Goal: Task Accomplishment & Management: Use online tool/utility

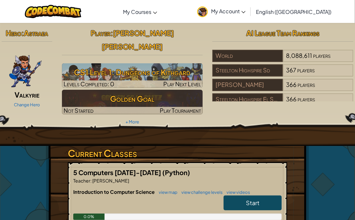
click at [40, 67] on img at bounding box center [26, 69] width 34 height 39
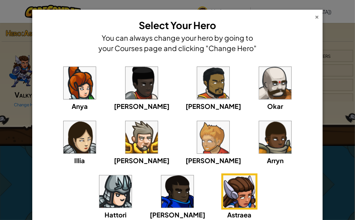
click at [316, 13] on div "×" at bounding box center [316, 16] width 5 height 7
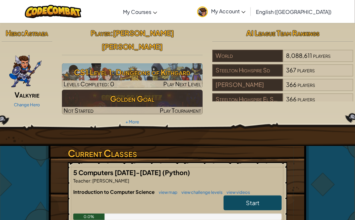
click at [270, 195] on link "Start" at bounding box center [252, 202] width 58 height 15
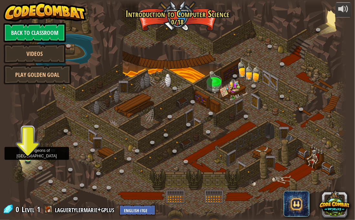
click at [28, 155] on img at bounding box center [28, 149] width 8 height 19
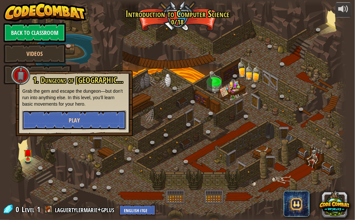
click at [65, 118] on button "Play" at bounding box center [74, 119] width 104 height 19
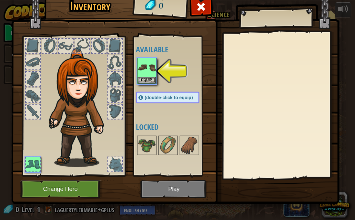
drag, startPoint x: 30, startPoint y: 89, endPoint x: 30, endPoint y: 94, distance: 5.5
click at [29, 91] on div at bounding box center [33, 95] width 14 height 14
click at [31, 98] on div at bounding box center [33, 95] width 14 height 14
click at [31, 93] on div at bounding box center [33, 95] width 14 height 14
click at [34, 95] on div at bounding box center [33, 95] width 14 height 14
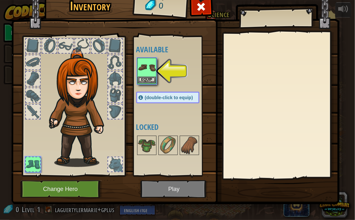
click at [146, 66] on img at bounding box center [147, 67] width 18 height 18
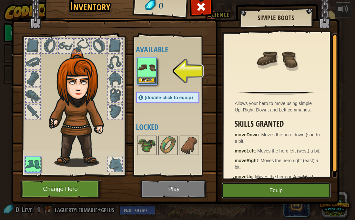
click at [260, 185] on button "Equip" at bounding box center [275, 190] width 109 height 16
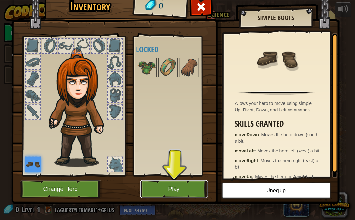
click at [196, 183] on button "Play" at bounding box center [173, 189] width 67 height 18
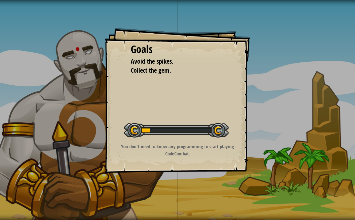
drag, startPoint x: 196, startPoint y: 183, endPoint x: 178, endPoint y: 192, distance: 20.0
click at [178, 192] on div "Goals Avoid the spikes. Collect the gem. Start Level Error loading from server.…" at bounding box center [177, 110] width 355 height 220
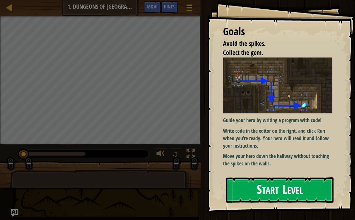
click at [231, 184] on button "Start Level" at bounding box center [280, 189] width 108 height 25
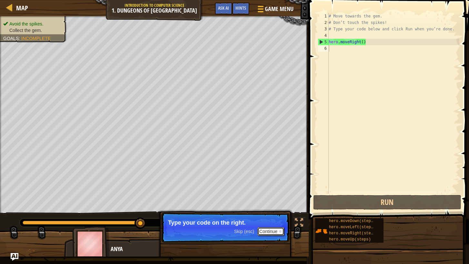
click at [265, 219] on button "Continue" at bounding box center [270, 231] width 27 height 8
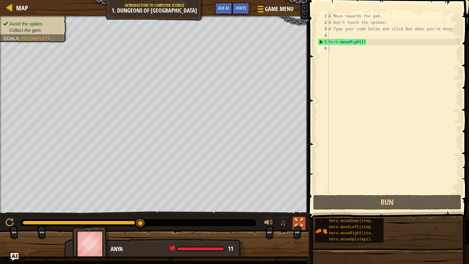
click at [296, 219] on div at bounding box center [299, 222] width 8 height 8
click at [297, 219] on div at bounding box center [299, 222] width 8 height 8
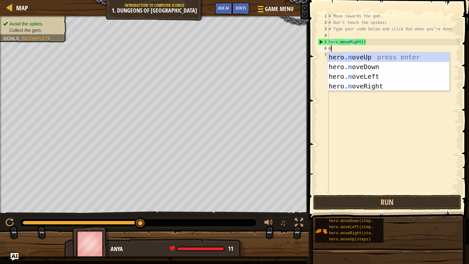
scroll to position [3, 0]
type textarea "mov"
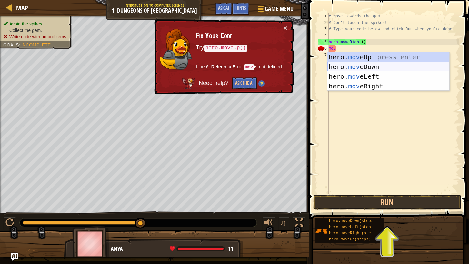
click at [343, 65] on div "hero. mov eUp press enter hero. mov eDown press enter hero. mov eLeft press ent…" at bounding box center [388, 81] width 122 height 58
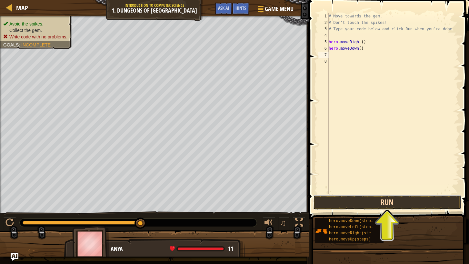
drag, startPoint x: 390, startPoint y: 199, endPoint x: 391, endPoint y: 204, distance: 4.5
click at [354, 200] on button "Run" at bounding box center [387, 202] width 148 height 15
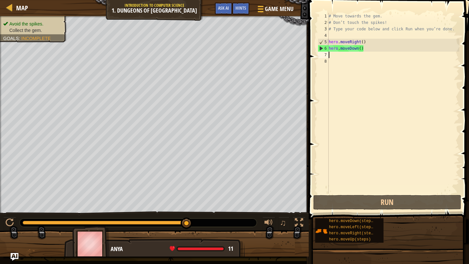
type textarea "h"
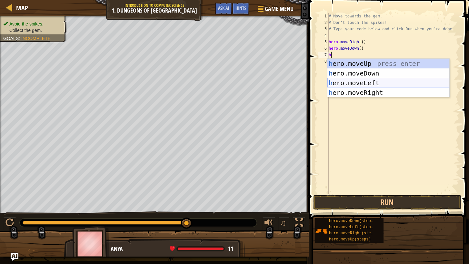
click at [354, 78] on div "h ero.moveUp press enter h ero.moveDown press enter h ero.moveLeft press enter …" at bounding box center [388, 88] width 122 height 58
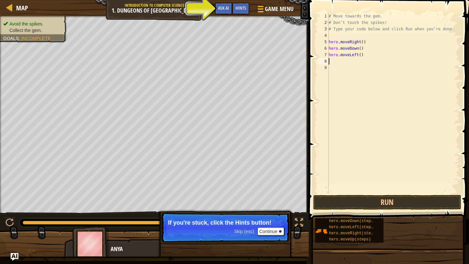
click at [344, 59] on div "# Move towards the gem. # Don’t touch the spikes! # Type your code below and cl…" at bounding box center [393, 109] width 132 height 193
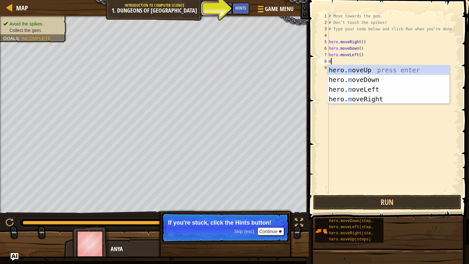
type textarea "mo"
drag, startPoint x: 379, startPoint y: 84, endPoint x: 382, endPoint y: 83, distance: 3.5
click at [354, 83] on div "hero. mo veUp press enter hero. mo veDown press enter hero. mo veLeft press ent…" at bounding box center [388, 94] width 122 height 58
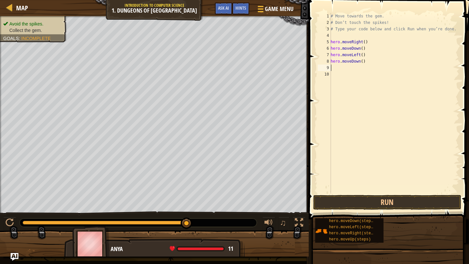
click at [345, 68] on div "# Move towards the gem. # Don’t touch the spikes! # Type your code below and cl…" at bounding box center [394, 109] width 130 height 193
type textarea "m"
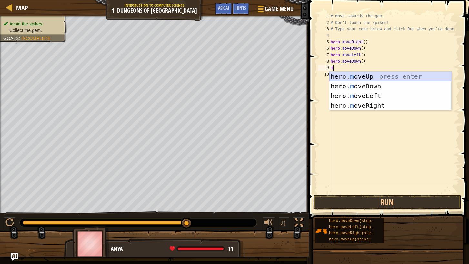
drag, startPoint x: 402, startPoint y: 79, endPoint x: 403, endPoint y: 72, distance: 7.0
click at [354, 72] on div "hero. m oveUp press enter hero. m oveDown press enter hero. m oveLeft press ent…" at bounding box center [390, 101] width 122 height 58
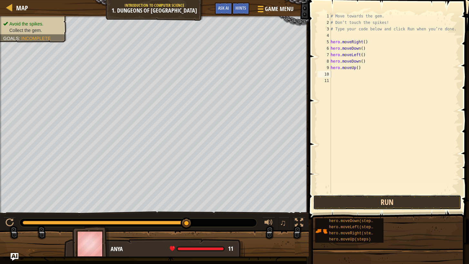
click at [354, 199] on button "Run" at bounding box center [387, 202] width 148 height 15
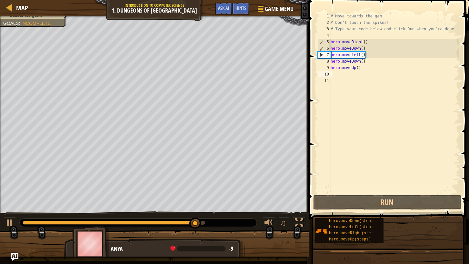
click at [354, 52] on div "# Move towards the gem. # Don’t touch the spikes! # Type your code below and cl…" at bounding box center [394, 109] width 130 height 193
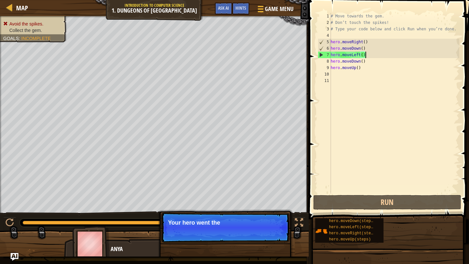
click at [354, 52] on div "# Move towards the gem. # Don’t touch the spikes! # Type your code below and cl…" at bounding box center [394, 109] width 130 height 193
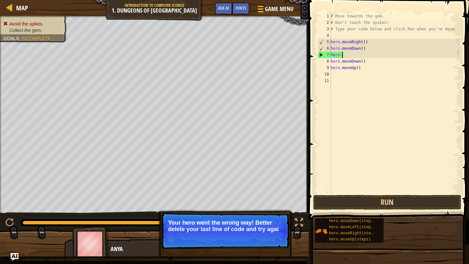
type textarea "h"
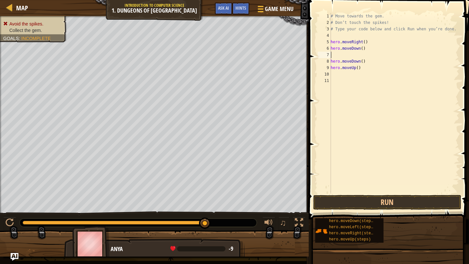
type textarea "m"
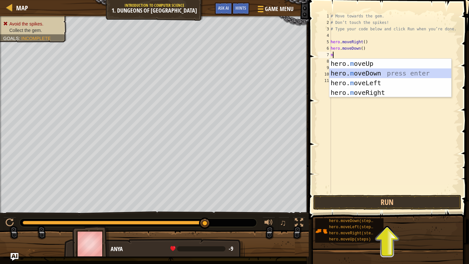
drag, startPoint x: 370, startPoint y: 75, endPoint x: 359, endPoint y: 65, distance: 15.3
click at [354, 60] on div "hero. m oveUp press enter hero. m oveDown press enter hero. m oveLeft press ent…" at bounding box center [390, 88] width 122 height 58
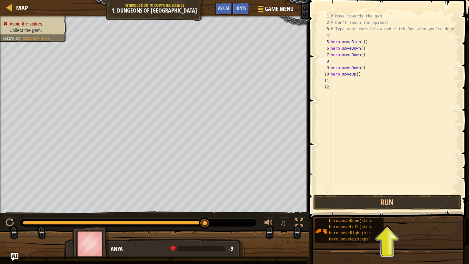
click at [354, 62] on div "# Move towards the gem. # Don’t touch the spikes! # Type your code below and cl…" at bounding box center [394, 109] width 130 height 193
type textarea "m"
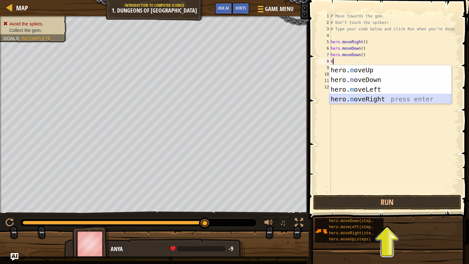
drag, startPoint x: 380, startPoint y: 100, endPoint x: 379, endPoint y: 103, distance: 3.3
click at [354, 100] on div "hero. m oveUp press enter hero. m oveDown press enter hero. m oveLeft press ent…" at bounding box center [390, 94] width 122 height 58
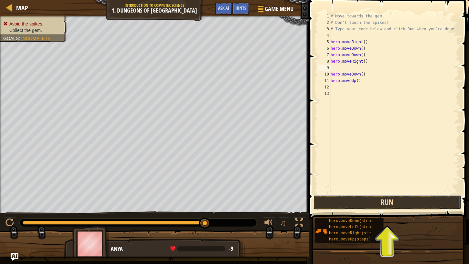
click at [354, 202] on button "Run" at bounding box center [387, 202] width 148 height 15
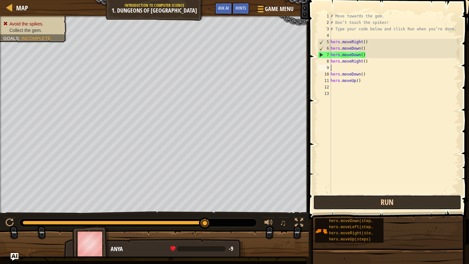
click at [354, 197] on button "Run" at bounding box center [387, 202] width 148 height 15
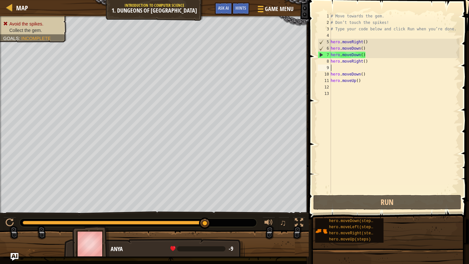
click at [84, 219] on img at bounding box center [90, 244] width 37 height 36
click at [87, 219] on img at bounding box center [90, 244] width 37 height 36
drag, startPoint x: 88, startPoint y: 237, endPoint x: 85, endPoint y: 234, distance: 4.6
click at [87, 219] on img at bounding box center [90, 244] width 37 height 36
click at [88, 219] on img at bounding box center [90, 244] width 37 height 36
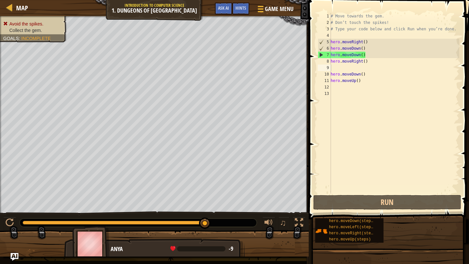
drag, startPoint x: 97, startPoint y: 237, endPoint x: 100, endPoint y: 227, distance: 9.9
click at [96, 219] on img at bounding box center [90, 244] width 37 height 36
click at [354, 78] on div "# Move towards the gem. # Don’t touch the spikes! # Type your code below and cl…" at bounding box center [394, 109] width 130 height 193
click at [354, 79] on div "# Move towards the gem. # Don’t touch the spikes! # Type your code below and cl…" at bounding box center [394, 109] width 130 height 193
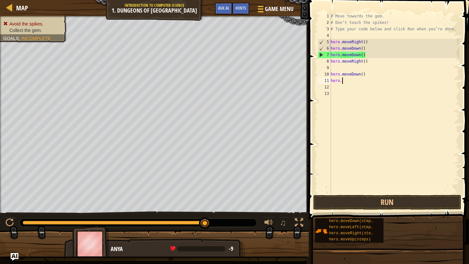
type textarea "h"
click at [354, 74] on div "# Move towards the gem. # Don’t touch the spikes! # Type your code below and cl…" at bounding box center [394, 109] width 130 height 193
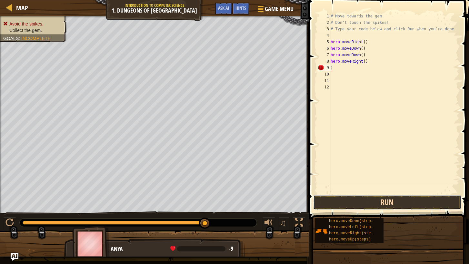
drag, startPoint x: 398, startPoint y: 199, endPoint x: 398, endPoint y: 203, distance: 3.6
click at [354, 201] on button "Run" at bounding box center [387, 202] width 148 height 15
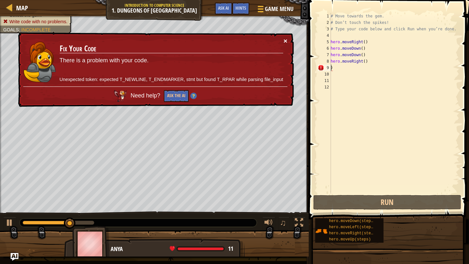
click at [284, 39] on button "×" at bounding box center [285, 40] width 4 height 7
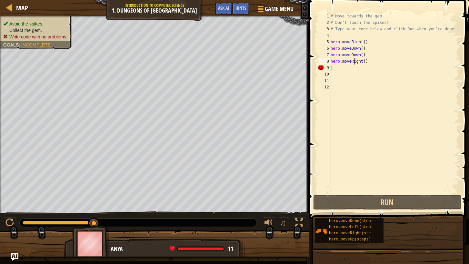
drag, startPoint x: 355, startPoint y: 60, endPoint x: 358, endPoint y: 63, distance: 3.9
click at [354, 61] on div "# Move towards the gem. # Don’t touch the spikes! # Type your code below and cl…" at bounding box center [394, 109] width 130 height 193
type textarea "hero.moveRight()"
click at [354, 79] on div "# Move towards the gem. # Don’t touch the spikes! # Type your code below and cl…" at bounding box center [394, 109] width 130 height 193
click at [354, 69] on div "# Move towards the gem. # Don’t touch the spikes! # Type your code below and cl…" at bounding box center [394, 109] width 130 height 193
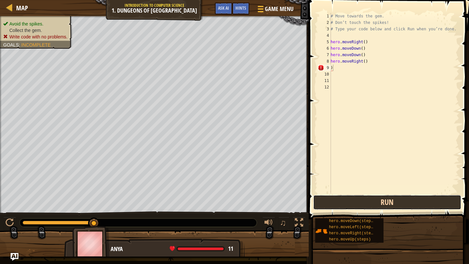
click at [354, 200] on button "Run" at bounding box center [387, 202] width 148 height 15
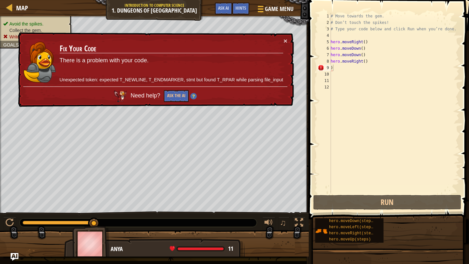
click at [288, 40] on div "× Fix Your Code There is a problem with your code. Unexpected token: expected T…" at bounding box center [155, 69] width 277 height 75
click at [289, 42] on div "× Fix Your Code There is a problem with your code. Unexpected token: expected T…" at bounding box center [155, 69] width 277 height 75
click at [286, 42] on button "×" at bounding box center [285, 40] width 4 height 7
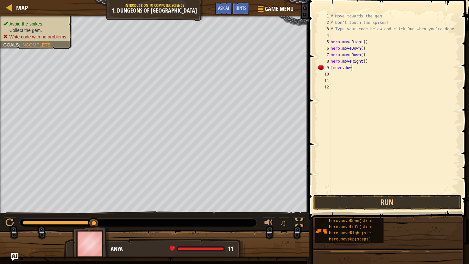
scroll to position [3, 2]
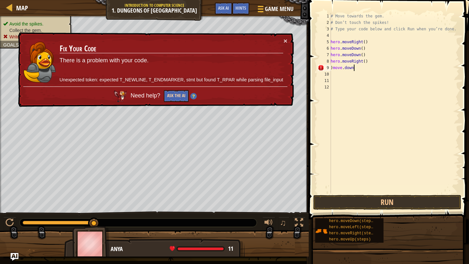
type textarea ")move.down"
click at [181, 92] on button "Ask the AI" at bounding box center [176, 96] width 25 height 12
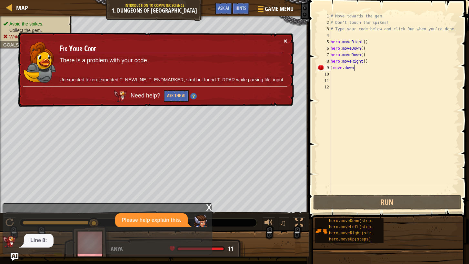
click at [284, 37] on button "×" at bounding box center [285, 40] width 4 height 7
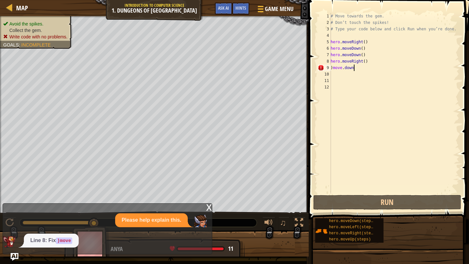
click at [346, 72] on div "# Move towards the gem. # Don’t touch the spikes! # Type your code below and cl…" at bounding box center [394, 109] width 130 height 193
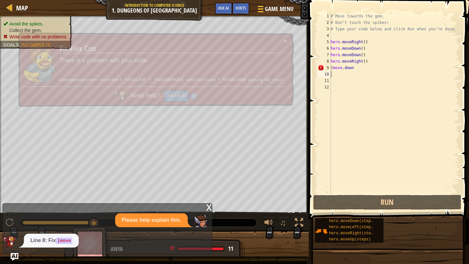
scroll to position [3, 0]
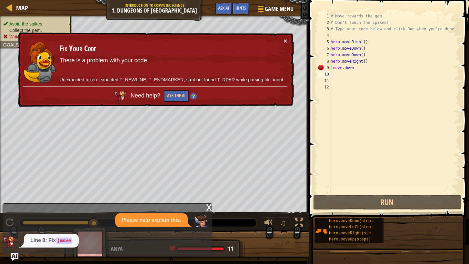
click at [351, 75] on div "# Move towards the gem. # Don’t touch the spikes! # Type your code below and cl…" at bounding box center [394, 109] width 130 height 193
click at [288, 39] on div "× Fix Your Code There is a problem with your code. Unexpected token: expected T…" at bounding box center [155, 69] width 277 height 75
click at [282, 40] on div "× Fix Your Code There is a problem with your code. Unexpected token: expected T…" at bounding box center [155, 69] width 277 height 75
click at [285, 37] on button "×" at bounding box center [285, 40] width 4 height 7
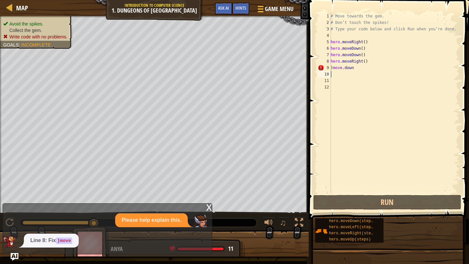
drag, startPoint x: 340, startPoint y: 71, endPoint x: 335, endPoint y: 72, distance: 5.5
click at [335, 72] on div "# Move towards the gem. # Don’t touch the spikes! # Type your code below and cl…" at bounding box center [394, 109] width 130 height 193
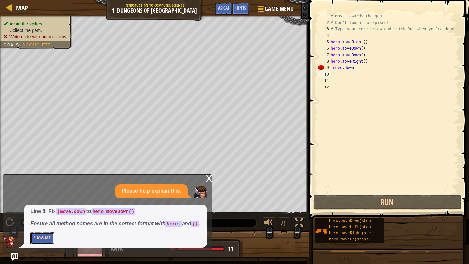
click at [39, 219] on button "Show Me" at bounding box center [42, 238] width 24 height 12
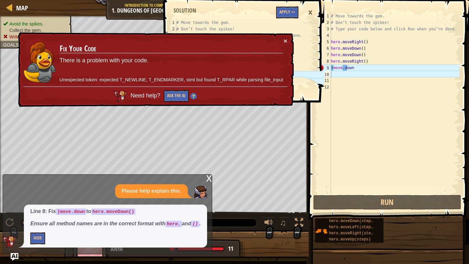
click at [281, 42] on td "Fix Your Code There is a problem with your code. Unexpected token: expected T_N…" at bounding box center [171, 61] width 224 height 49
drag, startPoint x: 288, startPoint y: 44, endPoint x: 286, endPoint y: 37, distance: 7.8
click at [287, 40] on div "× Fix Your Code There is a problem with your code. Unexpected token: expected T…" at bounding box center [155, 69] width 277 height 75
click at [283, 41] on div "× Fix Your Code There is a problem with your code. Unexpected token: expected T…" at bounding box center [155, 69] width 277 height 75
click at [283, 41] on button "×" at bounding box center [285, 40] width 4 height 7
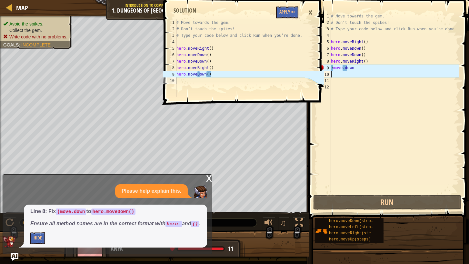
click at [348, 73] on div "# Move towards the gem. # Don’t touch the spikes! # Type your code below and cl…" at bounding box center [394, 109] width 130 height 193
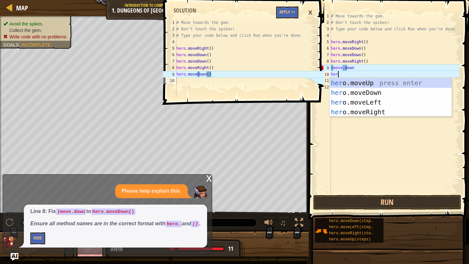
scroll to position [3, 0]
type textarea "hero"
click at [1, 0] on div "Map Introduction to Computer Science 1. Dungeons of Kithgard Game Menu Done Hin…" at bounding box center [234, 132] width 469 height 264
type textarea "# Move towards the gem. # Don’t touch the spikes!"
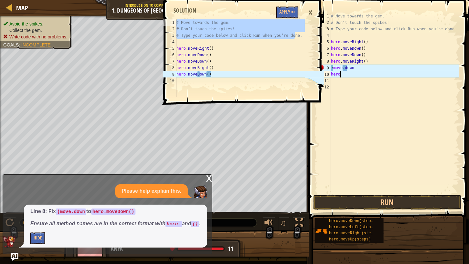
click at [346, 74] on div "# Move towards the gem. # Don’t touch the spikes! # Type your code below and cl…" at bounding box center [394, 109] width 130 height 193
type textarea "h"
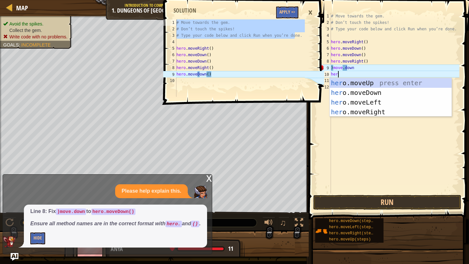
type textarea "hero"
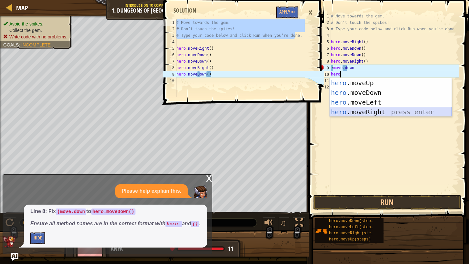
drag, startPoint x: 402, startPoint y: 110, endPoint x: 408, endPoint y: 113, distance: 6.9
click at [354, 113] on div "hero .moveUp press enter hero .moveDown press enter hero .moveLeft press enter …" at bounding box center [390, 107] width 122 height 58
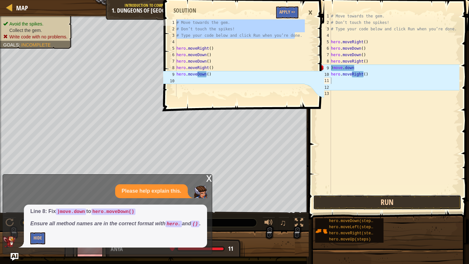
click at [354, 198] on button "Run" at bounding box center [387, 202] width 148 height 15
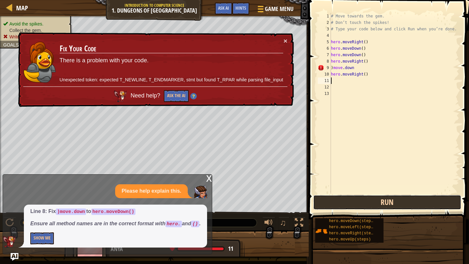
click at [354, 200] on button "Run" at bounding box center [387, 202] width 148 height 15
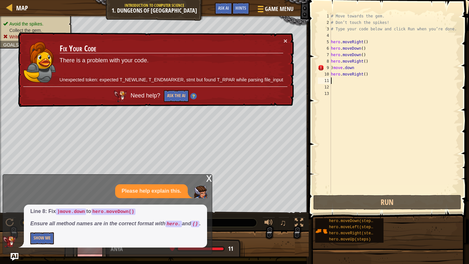
click at [354, 63] on div "# Move towards the gem. # Don’t touch the spikes! # Type your code below and cl…" at bounding box center [394, 109] width 130 height 193
click at [354, 72] on div "# Move towards the gem. # Don’t touch the spikes! # Type your code below and cl…" at bounding box center [394, 103] width 130 height 181
drag, startPoint x: 405, startPoint y: 69, endPoint x: 413, endPoint y: 59, distance: 12.8
click at [354, 69] on div "# Move towards the gem. # Don’t touch the spikes! # Type your code below and cl…" at bounding box center [394, 109] width 130 height 193
drag, startPoint x: 284, startPoint y: 40, endPoint x: 287, endPoint y: 41, distance: 3.7
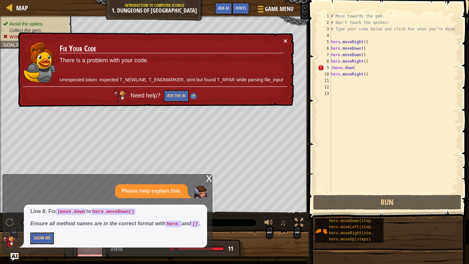
click at [287, 41] on div "× Fix Your Code There is a problem with your code. Unexpected token: expected T…" at bounding box center [155, 69] width 277 height 75
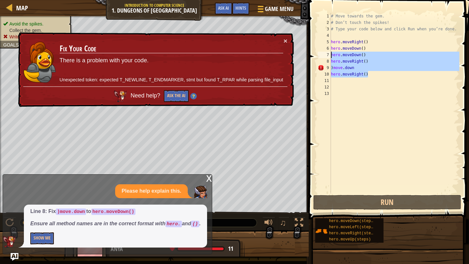
drag, startPoint x: 389, startPoint y: 74, endPoint x: 326, endPoint y: 53, distance: 66.8
click at [320, 54] on div ")move.down 1 2 3 4 5 6 7 8 9 10 11 12 13 # Move towards the gem. # Don’t touch …" at bounding box center [387, 103] width 143 height 181
type textarea "hero.moveDown() hero.moveRight()"
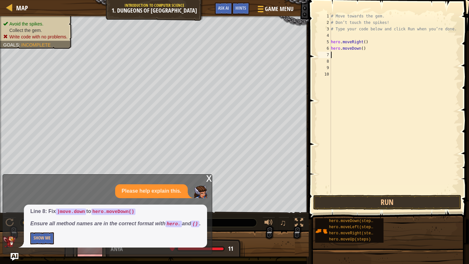
type textarea "h"
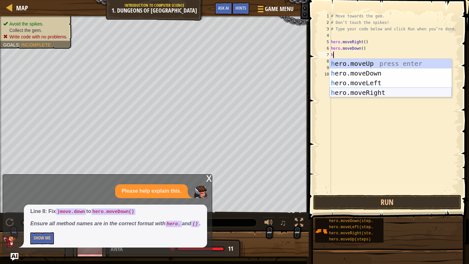
drag, startPoint x: 361, startPoint y: 90, endPoint x: 362, endPoint y: 93, distance: 3.6
click at [354, 90] on div "h ero.moveUp press enter h ero.moveDown press enter h ero.moveLeft press enter …" at bounding box center [390, 88] width 122 height 58
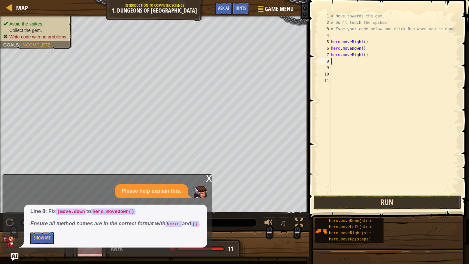
drag, startPoint x: 377, startPoint y: 202, endPoint x: 370, endPoint y: 204, distance: 6.3
click at [354, 203] on button "Run" at bounding box center [387, 202] width 148 height 15
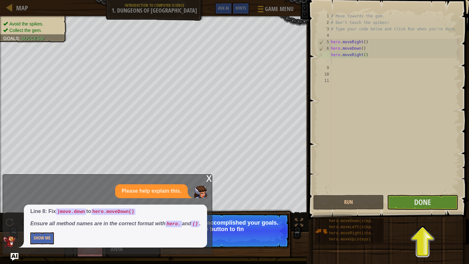
click at [211, 174] on div "x" at bounding box center [209, 177] width 6 height 6
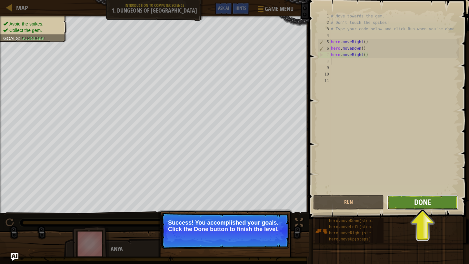
click at [354, 202] on span "Done" at bounding box center [422, 202] width 17 height 10
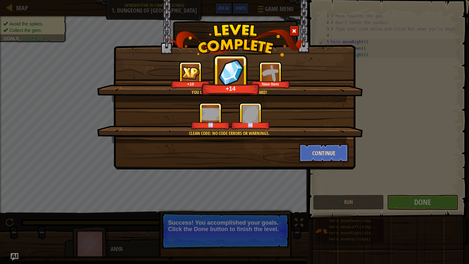
drag, startPoint x: 293, startPoint y: 141, endPoint x: 303, endPoint y: 149, distance: 12.9
click at [303, 149] on div "You completed Dungeons of Kithgard! +10 +14 New Item Clean code: no code errors…" at bounding box center [234, 111] width 228 height 101
click at [303, 150] on button "Continue" at bounding box center [324, 152] width 50 height 19
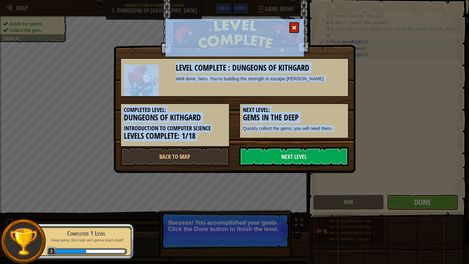
click at [330, 160] on link "Next Level" at bounding box center [293, 156] width 109 height 19
click at [337, 165] on link "Next Level" at bounding box center [293, 156] width 109 height 19
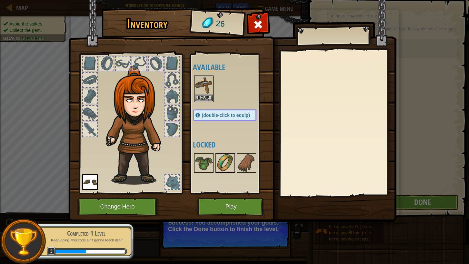
click at [224, 160] on img at bounding box center [225, 163] width 18 height 18
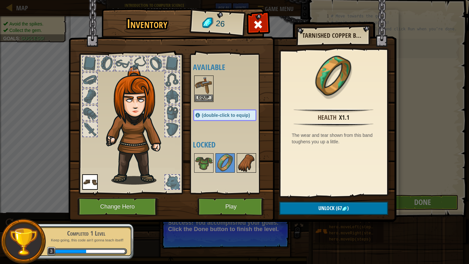
click at [245, 161] on img at bounding box center [246, 163] width 18 height 18
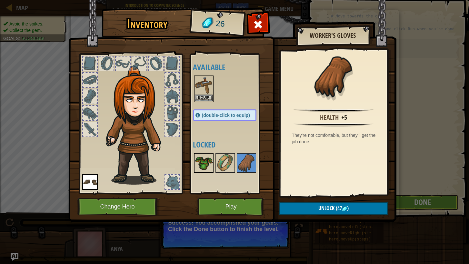
click at [209, 158] on img at bounding box center [204, 163] width 18 height 18
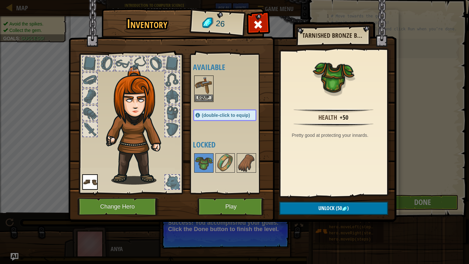
drag, startPoint x: 177, startPoint y: 183, endPoint x: 179, endPoint y: 178, distance: 5.0
click at [179, 178] on div at bounding box center [171, 181] width 15 height 15
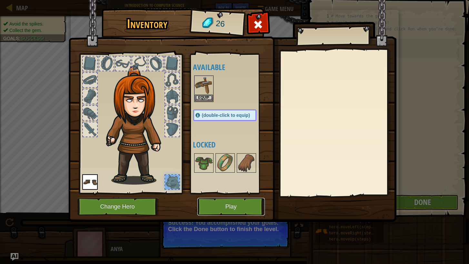
click at [222, 207] on button "Play" at bounding box center [230, 207] width 67 height 18
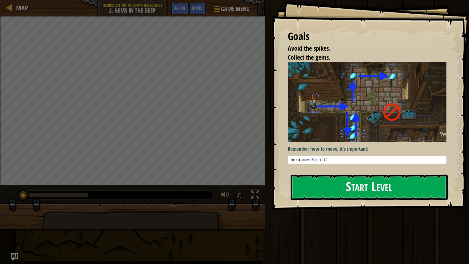
click at [354, 147] on div "Remember how to move, it's important: hero . moveRight ( ) הההההההההההההההההההה…" at bounding box center [367, 112] width 159 height 101
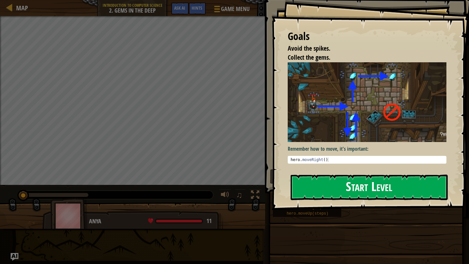
click at [354, 180] on button "Start Level" at bounding box center [368, 186] width 157 height 25
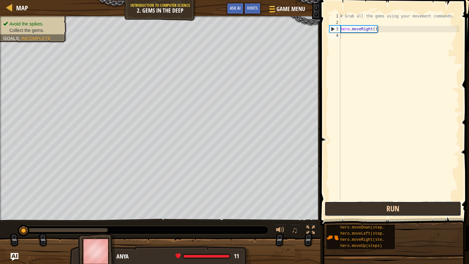
click at [354, 207] on button "Run" at bounding box center [392, 208] width 137 height 15
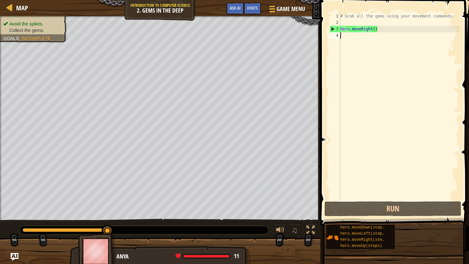
type textarea "d"
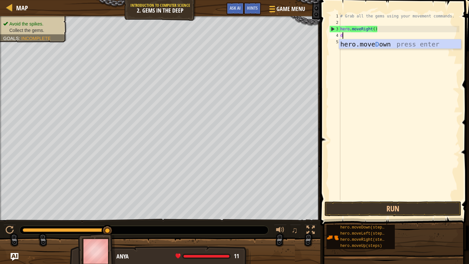
scroll to position [3, 0]
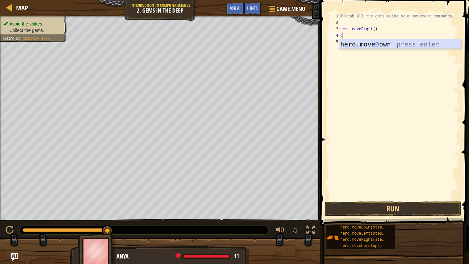
drag, startPoint x: 415, startPoint y: 44, endPoint x: 418, endPoint y: 42, distance: 3.8
click at [354, 44] on div "hero.[PERSON_NAME] own press enter" at bounding box center [400, 53] width 122 height 29
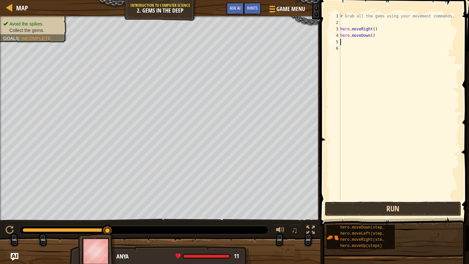
click at [354, 208] on button "Run" at bounding box center [392, 208] width 137 height 15
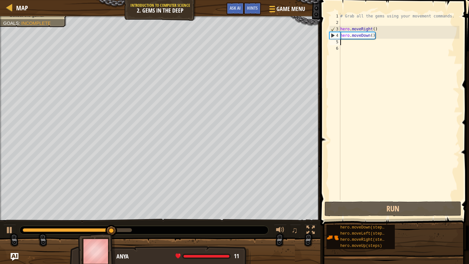
type textarea "u"
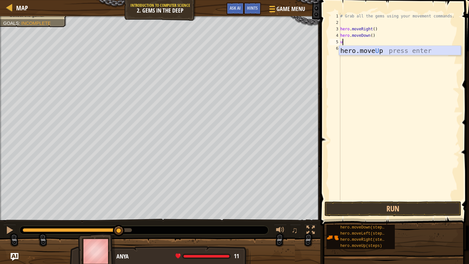
drag, startPoint x: 394, startPoint y: 53, endPoint x: 398, endPoint y: 49, distance: 4.8
click at [354, 53] on div "hero.move U p press enter" at bounding box center [400, 60] width 122 height 29
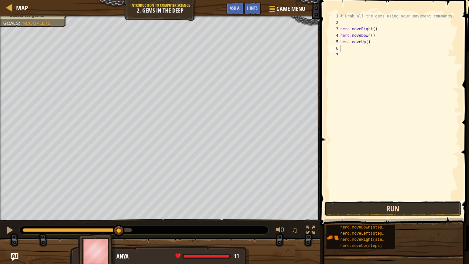
click at [354, 204] on button "Run" at bounding box center [392, 208] width 137 height 15
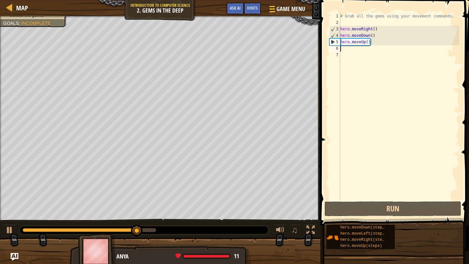
click at [352, 51] on div "# Grab all the gems using your movement commands. hero . moveRight ( ) hero . m…" at bounding box center [399, 113] width 120 height 200
click at [352, 47] on div "# Grab all the gems using your movement commands. hero . moveRight ( ) hero . m…" at bounding box center [399, 113] width 120 height 200
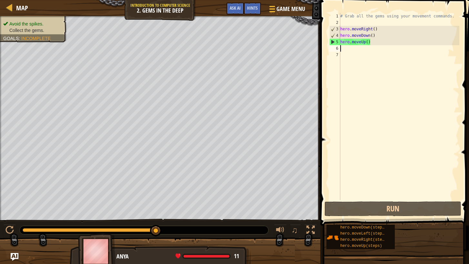
type textarea "r"
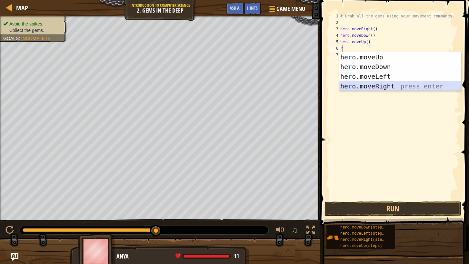
click at [354, 87] on div "he r o.moveUp press enter he r o.moveDown press enter he r o.moveLeft press ent…" at bounding box center [400, 81] width 122 height 58
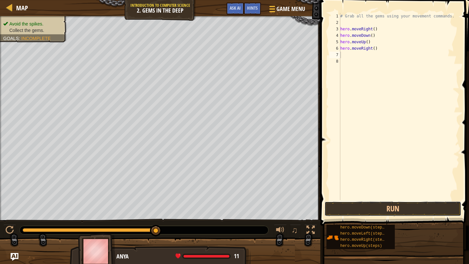
click at [354, 198] on div "1 2 3 4 5 6 7 8 # Grab all the gems using your movement commands. hero . moveRi…" at bounding box center [393, 125] width 151 height 244
click at [354, 205] on button "Run" at bounding box center [392, 208] width 137 height 15
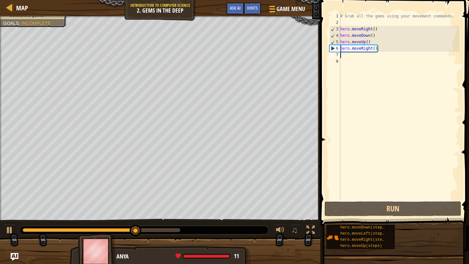
click at [354, 58] on div "# Grab all the gems using your movement commands. hero . moveRight ( ) hero . m…" at bounding box center [399, 113] width 120 height 200
type textarea "u"
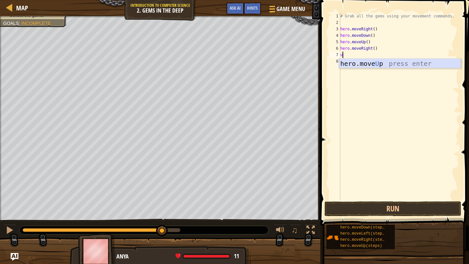
click at [354, 60] on div "hero.move U p press enter" at bounding box center [400, 73] width 122 height 29
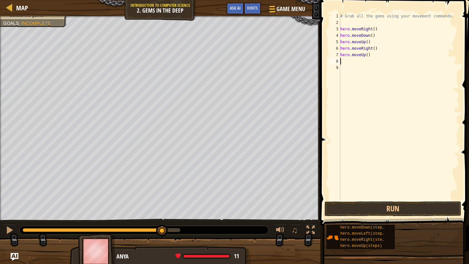
click at [354, 61] on div "# Grab all the gems using your movement commands. hero . moveRight ( ) hero . m…" at bounding box center [399, 113] width 120 height 200
type textarea "r"
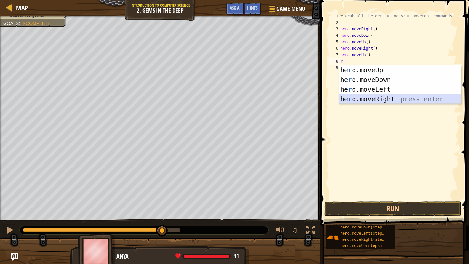
click at [354, 95] on div "he r o.moveUp press enter he r o.moveDown press enter he r o.moveLeft press ent…" at bounding box center [400, 94] width 122 height 58
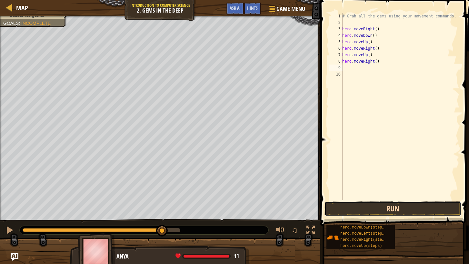
click at [354, 209] on button "Run" at bounding box center [392, 208] width 137 height 15
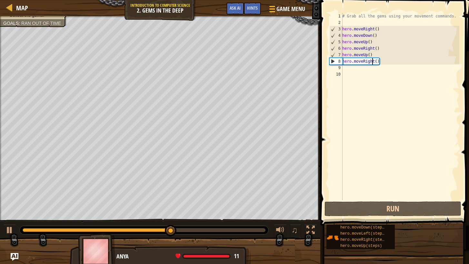
click at [354, 59] on div "# Grab all the gems using your movement commands. hero . moveRight ( ) hero . m…" at bounding box center [400, 113] width 118 height 200
click at [354, 58] on div "# Grab all the gems using your movement commands. hero . moveRight ( ) hero . m…" at bounding box center [400, 113] width 118 height 200
click at [354, 62] on div "# Grab all the gems using your movement commands. hero . moveRight ( ) hero . m…" at bounding box center [400, 113] width 118 height 200
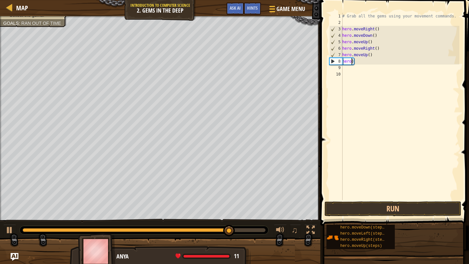
type textarea ")"
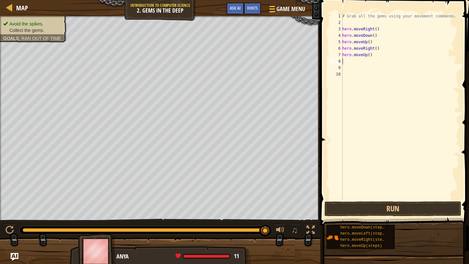
type textarea "l"
click at [354, 68] on div "hero.move L eft press enter" at bounding box center [402, 79] width 122 height 29
drag, startPoint x: 416, startPoint y: 206, endPoint x: 411, endPoint y: 213, distance: 8.3
click at [354, 210] on button "Run" at bounding box center [392, 208] width 137 height 15
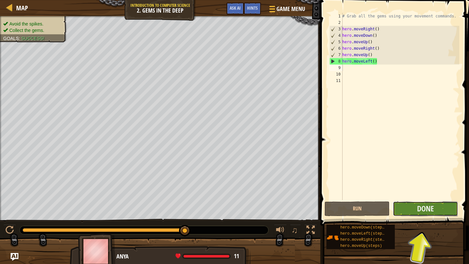
drag, startPoint x: 441, startPoint y: 209, endPoint x: 443, endPoint y: 211, distance: 3.4
click at [354, 211] on button "Done" at bounding box center [425, 208] width 65 height 15
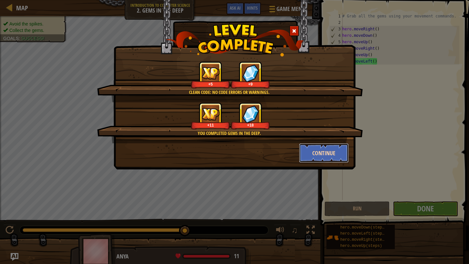
click at [330, 151] on button "Continue" at bounding box center [324, 152] width 50 height 19
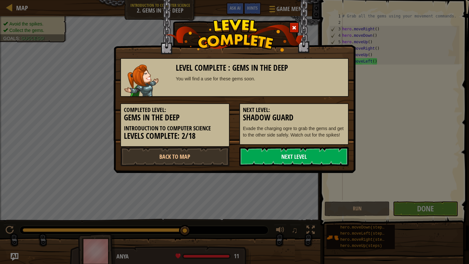
drag, startPoint x: 332, startPoint y: 151, endPoint x: 328, endPoint y: 154, distance: 5.5
click at [328, 154] on link "Next Level" at bounding box center [293, 156] width 109 height 19
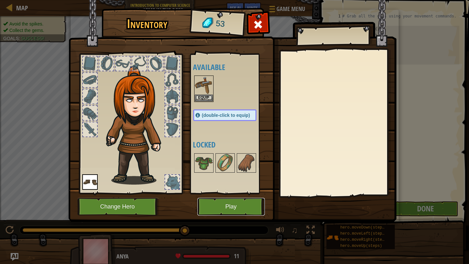
click at [246, 204] on button "Play" at bounding box center [230, 207] width 67 height 18
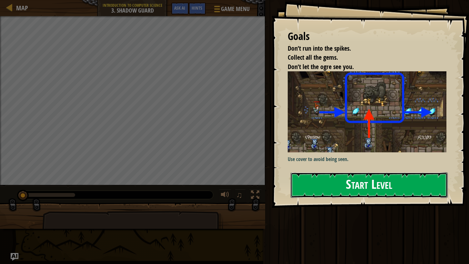
click at [354, 183] on button "Start Level" at bounding box center [368, 184] width 157 height 25
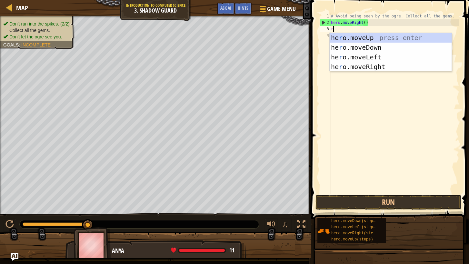
scroll to position [3, 0]
type textarea "r"
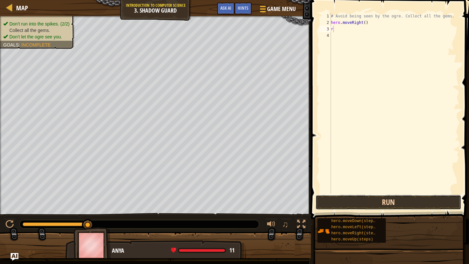
click at [354, 201] on button "Run" at bounding box center [388, 202] width 146 height 15
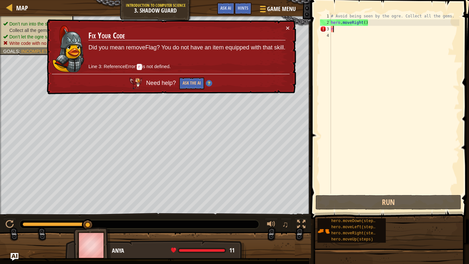
click at [354, 34] on div "# Avoid being seen by the ogre. Collect all the gems. hero . moveRight ( ) r" at bounding box center [394, 109] width 130 height 193
click at [287, 27] on button "×" at bounding box center [287, 26] width 4 height 7
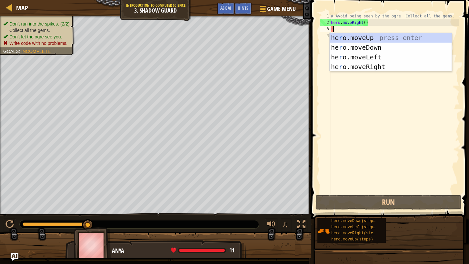
type textarea "rr"
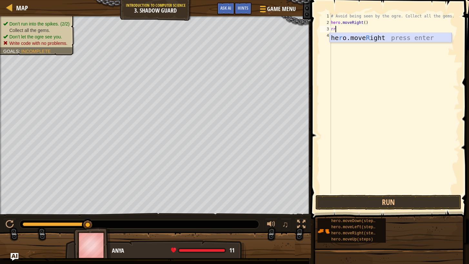
click at [354, 35] on div "he r o.move R ight press enter" at bounding box center [390, 47] width 122 height 29
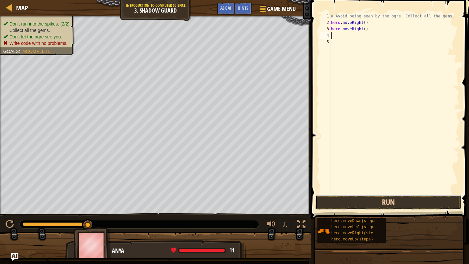
drag, startPoint x: 381, startPoint y: 198, endPoint x: 386, endPoint y: 196, distance: 5.4
click at [354, 199] on button "Run" at bounding box center [388, 202] width 146 height 15
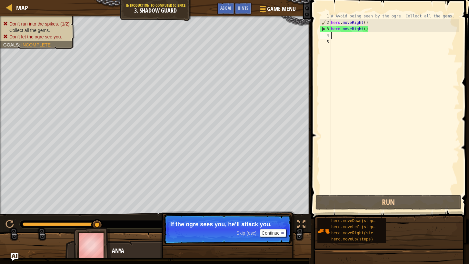
click at [345, 35] on div "# Avoid being seen by the ogre. Collect all the gems. hero . moveRight ( ) hero…" at bounding box center [394, 109] width 130 height 193
type textarea "r"
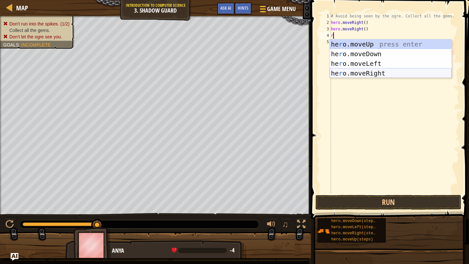
click at [354, 71] on div "he r o.moveUp press enter he r o.moveDown press enter he r o.moveLeft press ent…" at bounding box center [390, 68] width 122 height 58
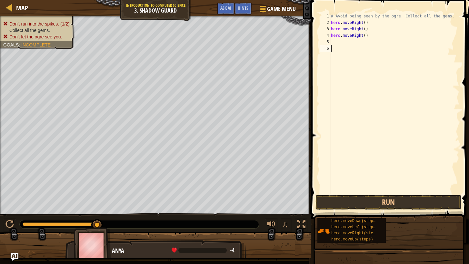
drag, startPoint x: 378, startPoint y: 46, endPoint x: 378, endPoint y: 50, distance: 3.6
click at [354, 48] on div "# Avoid being seen by the ogre. Collect all the gems. hero . moveRight ( ) hero…" at bounding box center [394, 109] width 130 height 193
click at [354, 45] on div "# Avoid being seen by the ogre. Collect all the gems. hero . moveRight ( ) hero…" at bounding box center [394, 109] width 130 height 193
click at [354, 44] on div "# Avoid being seen by the ogre. Collect all the gems. hero . moveRight ( ) hero…" at bounding box center [394, 109] width 130 height 193
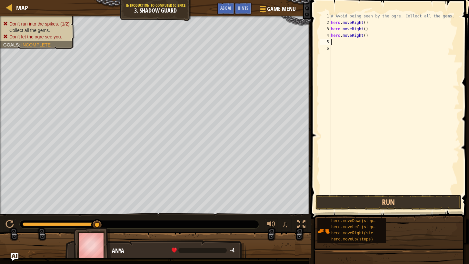
type textarea "r"
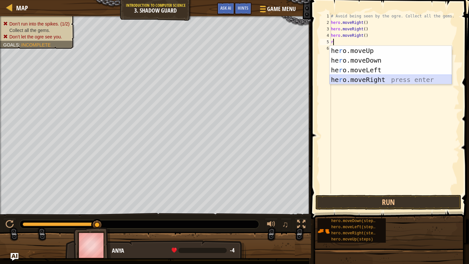
click at [354, 76] on div "he r o.moveUp press enter he r o.moveDown press enter he r o.moveLeft press ent…" at bounding box center [390, 75] width 122 height 58
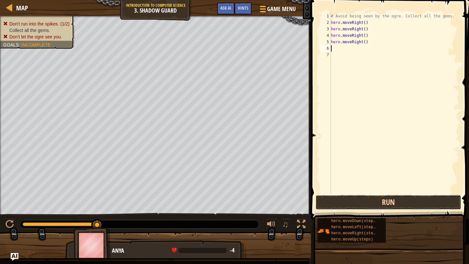
drag, startPoint x: 399, startPoint y: 194, endPoint x: 400, endPoint y: 200, distance: 5.3
click at [354, 198] on button "Run" at bounding box center [388, 202] width 146 height 15
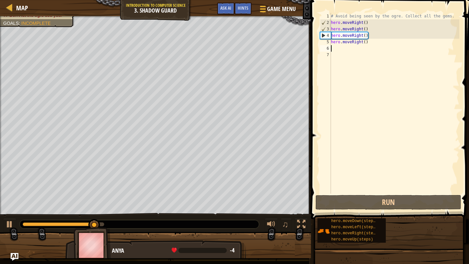
click at [354, 45] on div "# Avoid being seen by the ogre. Collect all the gems. hero . moveRight ( ) hero…" at bounding box center [394, 109] width 130 height 193
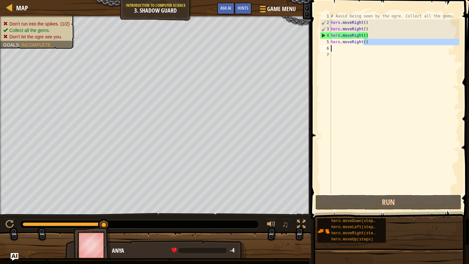
type textarea "hero.moveRightr"
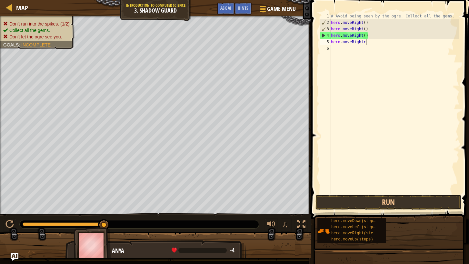
scroll to position [3, 3]
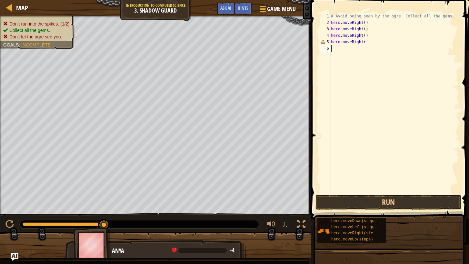
click at [354, 50] on div "# Avoid being seen by the ogre. Collect all the gems. hero . moveRight ( ) hero…" at bounding box center [394, 109] width 130 height 193
type textarea "r"
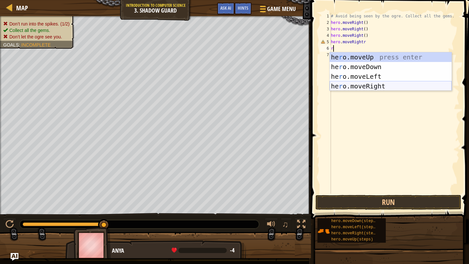
click at [354, 81] on div "he r o.moveUp press enter he r o.moveDown press enter he r o.moveLeft press ent…" at bounding box center [390, 81] width 122 height 58
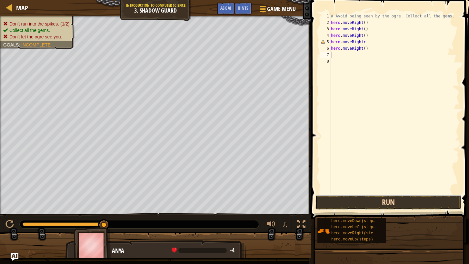
click at [354, 198] on button "Run" at bounding box center [388, 202] width 146 height 15
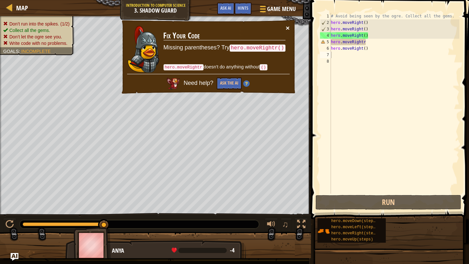
click at [288, 29] on button "×" at bounding box center [288, 28] width 4 height 7
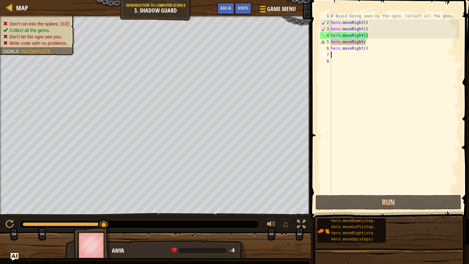
click at [354, 45] on div "# Avoid being seen by the ogre. Collect all the gems. hero . moveRight ( ) hero…" at bounding box center [394, 109] width 130 height 193
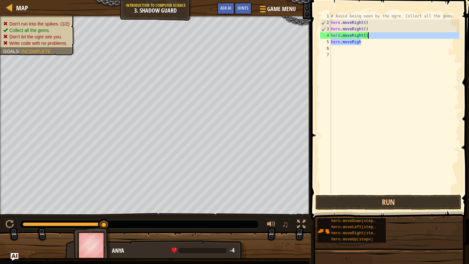
click at [354, 39] on div "# Avoid being seen by the ogre. Collect all the gems. hero . moveRight ( ) hero…" at bounding box center [394, 109] width 130 height 193
click at [354, 38] on div "# Avoid being seen by the ogre. Collect all the gems. hero . moveRight ( ) hero…" at bounding box center [394, 109] width 130 height 193
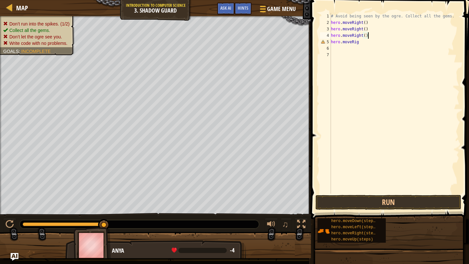
click at [354, 37] on div "# Avoid being seen by the ogre. Collect all the gems. hero . moveRight ( ) hero…" at bounding box center [394, 109] width 130 height 193
drag, startPoint x: 334, startPoint y: 44, endPoint x: 361, endPoint y: 40, distance: 27.0
click at [354, 40] on div "# Avoid being seen by the ogre. Collect all the gems. hero . moveRight ( ) hero…" at bounding box center [394, 109] width 130 height 193
drag, startPoint x: 331, startPoint y: 34, endPoint x: 363, endPoint y: 34, distance: 31.6
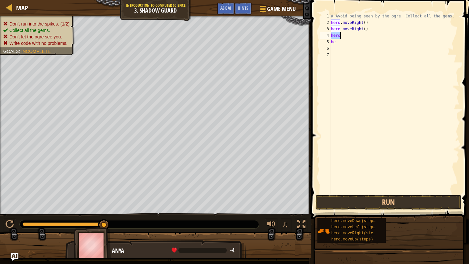
click at [354, 34] on div "# Avoid being seen by the ogre. Collect all the gems. hero . moveRight ( ) hero…" at bounding box center [394, 109] width 130 height 193
type textarea "hero"
drag, startPoint x: 333, startPoint y: 28, endPoint x: 372, endPoint y: 25, distance: 39.1
click at [354, 25] on div "# Avoid being seen by the ogre. Collect all the gems. hero . moveRight ( ) hero…" at bounding box center [394, 109] width 130 height 193
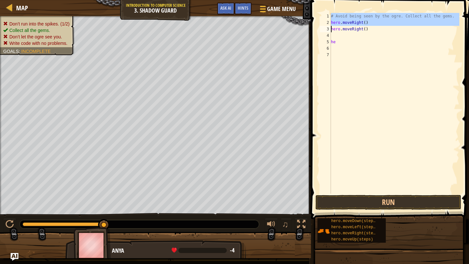
drag, startPoint x: 330, startPoint y: 18, endPoint x: 369, endPoint y: 24, distance: 39.5
click at [354, 25] on div "hero.moveRight() hero.moveRight() 1 2 3 4 5 6 7 # Avoid being seen by the ogre.…" at bounding box center [389, 103] width 141 height 181
type textarea "hero.moveRight()"
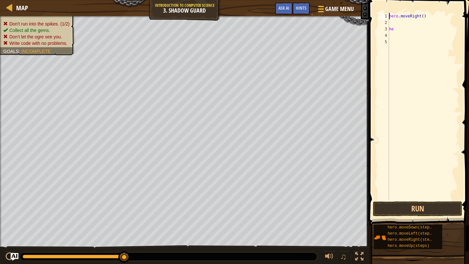
drag, startPoint x: 405, startPoint y: 12, endPoint x: 419, endPoint y: 12, distance: 14.5
click at [354, 12] on div "hero.moveRight() 1 2 3 4 5 hero . moveRight ( ) he הההההההההההההההההההההההההההה…" at bounding box center [418, 125] width 102 height 244
drag, startPoint x: 391, startPoint y: 14, endPoint x: 427, endPoint y: 17, distance: 36.2
click at [354, 17] on div "hero . moveRight ( ) he" at bounding box center [424, 113] width 72 height 200
drag, startPoint x: 388, startPoint y: 28, endPoint x: 404, endPoint y: 30, distance: 16.2
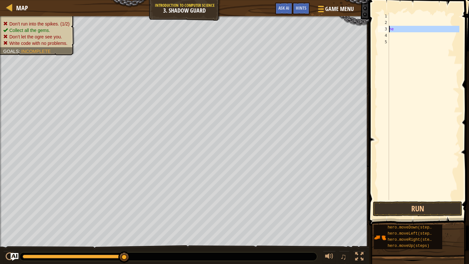
click at [354, 28] on div "1 2 3 4 5 he הההההההההההההההההההההההההההההההההההההההההההההההההההההההההההההההההה…" at bounding box center [418, 106] width 83 height 187
type textarea "he"
click at [354, 14] on div at bounding box center [424, 113] width 72 height 200
type textarea "r"
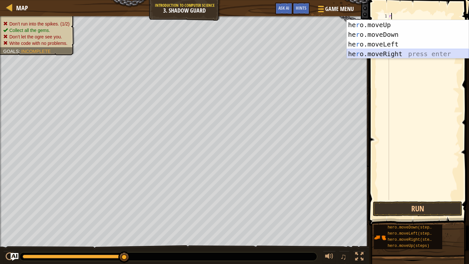
click at [354, 51] on div "he r o.moveUp press enter he r o.moveDown press enter he r o.moveLeft press ent…" at bounding box center [408, 49] width 122 height 58
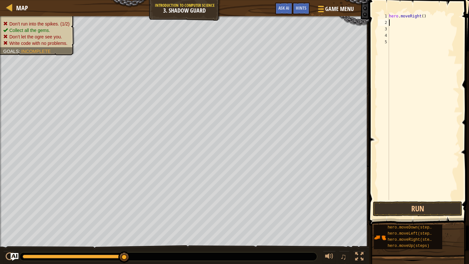
type textarea "u"
click at [354, 32] on div "hero.move U p press enter" at bounding box center [408, 40] width 122 height 29
type textarea "r"
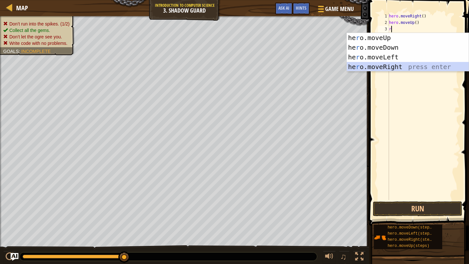
drag, startPoint x: 417, startPoint y: 64, endPoint x: 422, endPoint y: 67, distance: 5.7
click at [354, 63] on div "he r o.moveUp press enter he r o.moveDown press enter he r o.moveLeft press ent…" at bounding box center [408, 62] width 122 height 58
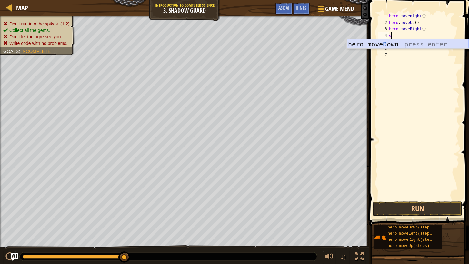
click at [354, 0] on body "Map Introduction to Computer Science 3. Shadow Guard Game Menu Done Hints Ask A…" at bounding box center [234, 0] width 469 height 0
click at [354, 30] on div "hero . moveRight ( ) hero . moveUp ( ) hero . moveRight ( ) d" at bounding box center [424, 113] width 72 height 200
click at [354, 34] on div "hero . moveRight ( ) hero . moveUp ( ) hero . moveRight ( ) d" at bounding box center [424, 113] width 72 height 200
type textarea "d"
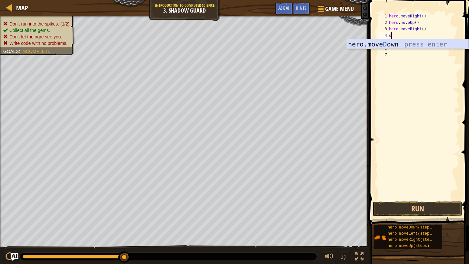
click at [354, 40] on div "hero.[PERSON_NAME] own press enter" at bounding box center [408, 53] width 122 height 29
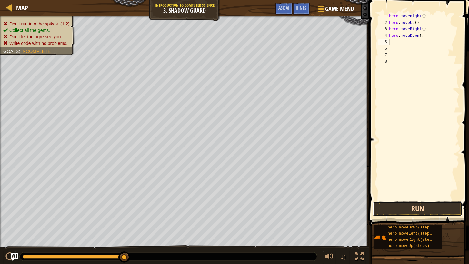
click at [354, 206] on button "Run" at bounding box center [417, 208] width 89 height 15
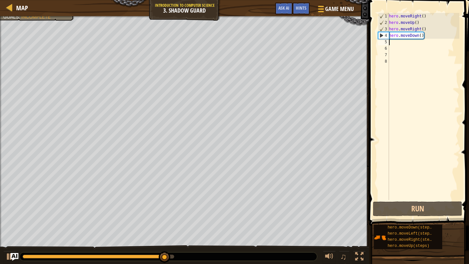
type textarea "r"
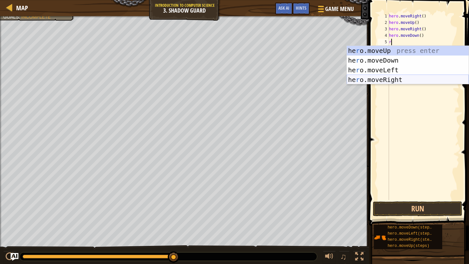
click at [354, 78] on div "he r o.moveUp press enter he r o.moveDown press enter he r o.moveLeft press ent…" at bounding box center [408, 75] width 122 height 58
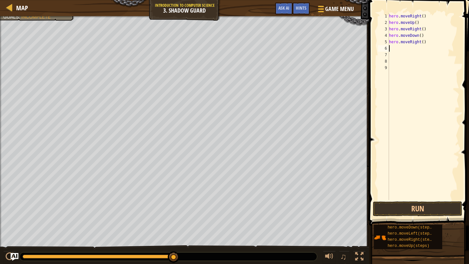
type textarea "r"
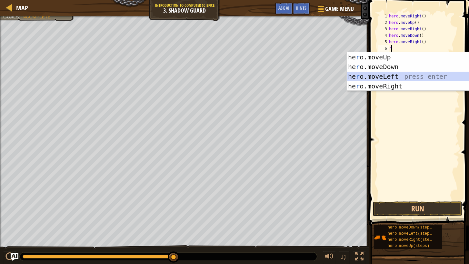
click at [354, 82] on div "he r o.moveUp press enter he r o.moveDown press enter he r o.moveLeft press ent…" at bounding box center [408, 81] width 122 height 58
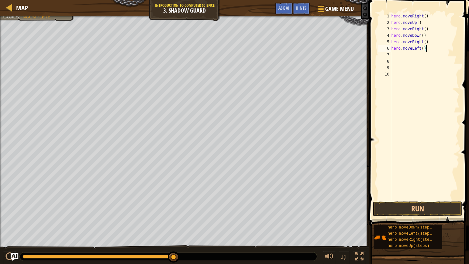
click at [354, 50] on div "hero . moveRight ( ) hero . moveUp ( ) hero . moveRight ( ) hero . moveDown ( )…" at bounding box center [425, 113] width 70 height 200
type textarea "h"
type textarea "r"
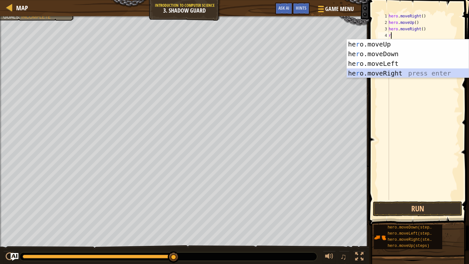
click at [354, 71] on div "he r o.moveUp press enter he r o.moveDown press enter he r o.moveLeft press ent…" at bounding box center [408, 68] width 122 height 58
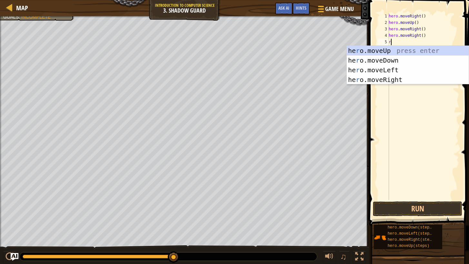
type textarea "r"
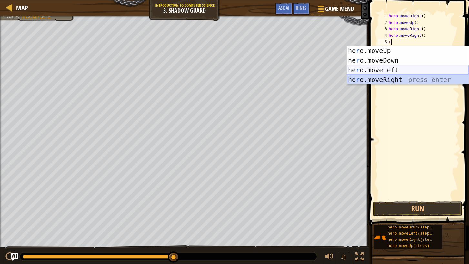
drag, startPoint x: 408, startPoint y: 73, endPoint x: 413, endPoint y: 74, distance: 4.7
click at [354, 74] on div "he r o.moveUp press enter he r o.moveDown press enter he r o.moveLeft press ent…" at bounding box center [408, 75] width 122 height 58
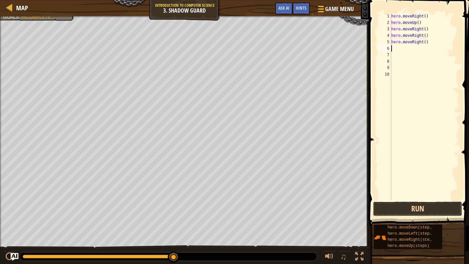
click at [354, 210] on button "Run" at bounding box center [417, 208] width 89 height 15
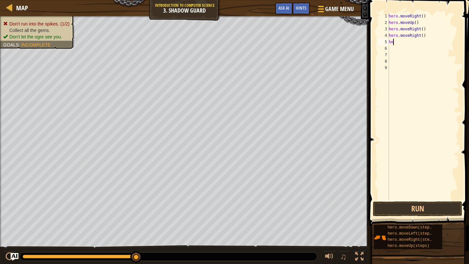
type textarea "h"
drag, startPoint x: 423, startPoint y: 31, endPoint x: 402, endPoint y: 40, distance: 22.9
click at [354, 39] on div "hero.moveRight 1 2 3 4 5 6 7 8 hero . moveRight ( ) hero . moveUp ( ) hero . mo…" at bounding box center [418, 106] width 83 height 187
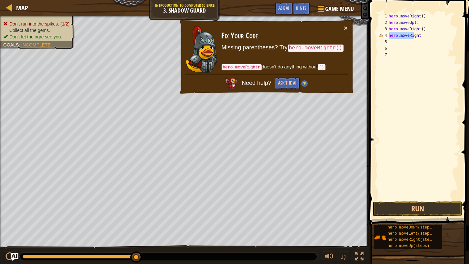
drag, startPoint x: 412, startPoint y: 36, endPoint x: 407, endPoint y: 38, distance: 5.6
click at [354, 38] on div "hero . moveRight ( ) hero . moveUp ( ) hero . moveRight ( ) hero . moveRight" at bounding box center [423, 113] width 72 height 200
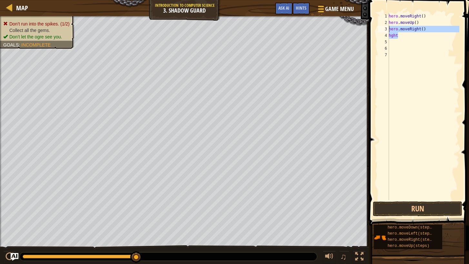
drag, startPoint x: 396, startPoint y: 32, endPoint x: 406, endPoint y: 33, distance: 10.0
click at [354, 30] on div "hght 1 2 3 4 5 6 7 hero . moveRight ( ) hero . moveUp ( ) hero . moveRight ( ) …" at bounding box center [418, 106] width 83 height 187
type textarea "hero.moveRight() hght"
click at [354, 204] on button "Run" at bounding box center [417, 208] width 89 height 15
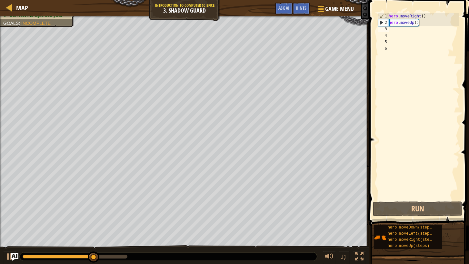
click at [354, 30] on div "1 2 3 4 5 6 hero . moveRight ( ) hero . moveUp ( ) הההההההההההההההההההההההההההה…" at bounding box center [418, 106] width 83 height 187
type textarea "r"
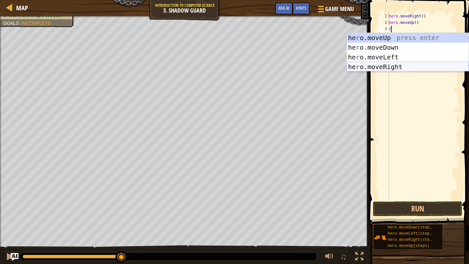
drag, startPoint x: 386, startPoint y: 59, endPoint x: 391, endPoint y: 61, distance: 5.6
click at [354, 59] on div "he r o.moveUp press enter he r o.moveDown press enter he r o.moveLeft press ent…" at bounding box center [408, 62] width 122 height 58
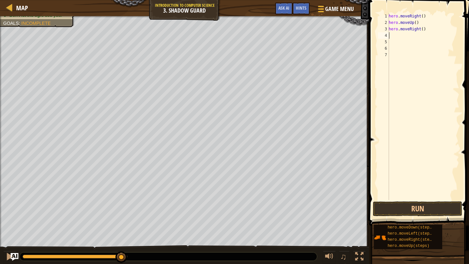
type textarea "d"
click at [354, 44] on div "hero.[PERSON_NAME] own press enter" at bounding box center [408, 53] width 122 height 29
type textarea "r"
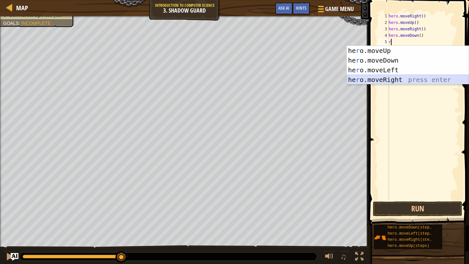
drag, startPoint x: 400, startPoint y: 78, endPoint x: 403, endPoint y: 77, distance: 3.4
click at [354, 77] on div "he r o.moveUp press enter he r o.moveDown press enter he r o.moveLeft press ent…" at bounding box center [408, 75] width 122 height 58
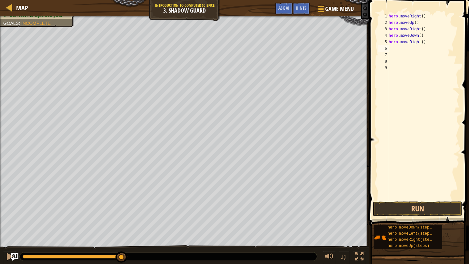
type textarea "r"
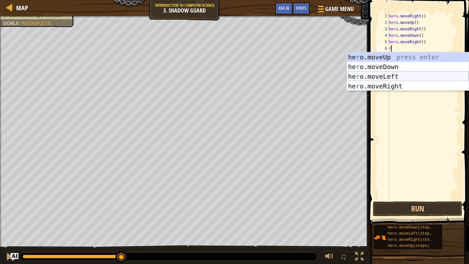
click at [354, 81] on div "he r o.moveUp press enter he r o.moveDown press enter he r o.moveLeft press ent…" at bounding box center [408, 81] width 122 height 58
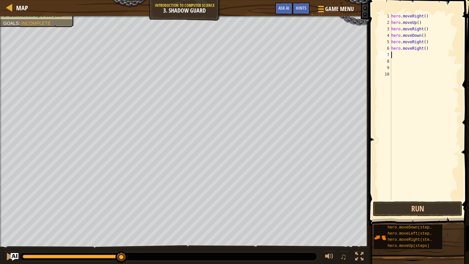
type textarea "r"
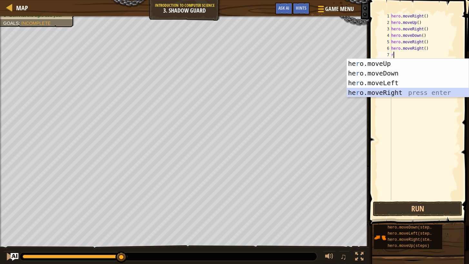
click at [354, 91] on div "he r o.moveUp press enter he r o.moveDown press enter he r o.moveLeft press ent…" at bounding box center [408, 88] width 122 height 58
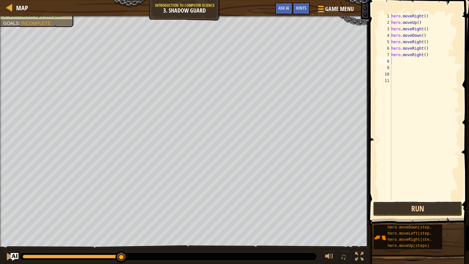
click at [354, 205] on button "Run" at bounding box center [417, 208] width 89 height 15
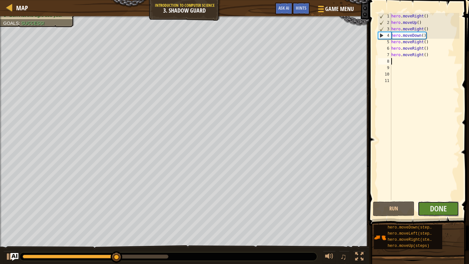
click at [354, 213] on button "Done" at bounding box center [438, 208] width 42 height 15
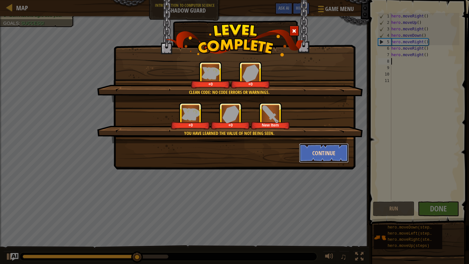
click at [331, 159] on button "Continue" at bounding box center [324, 152] width 50 height 19
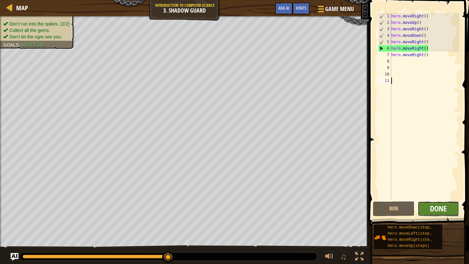
click at [432, 211] on span "Done" at bounding box center [438, 208] width 17 height 10
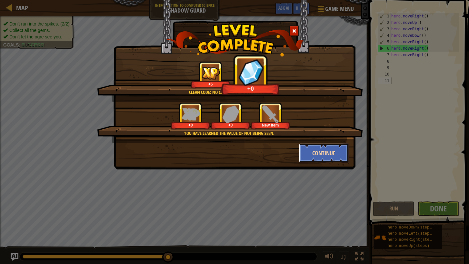
click at [341, 153] on button "Continue" at bounding box center [324, 152] width 50 height 19
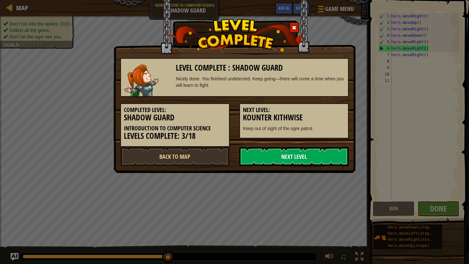
click at [332, 158] on link "Next Level" at bounding box center [293, 156] width 109 height 19
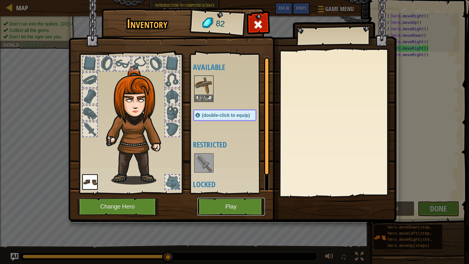
click at [231, 209] on button "Play" at bounding box center [230, 207] width 67 height 18
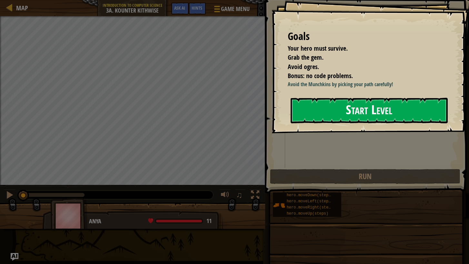
click at [420, 115] on button "Start Level" at bounding box center [368, 110] width 157 height 25
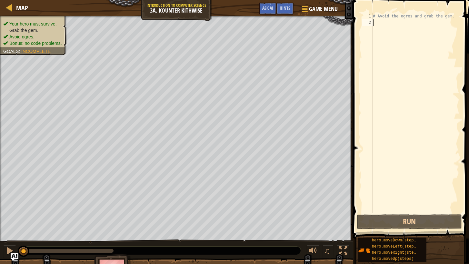
scroll to position [3, 0]
type textarea "d"
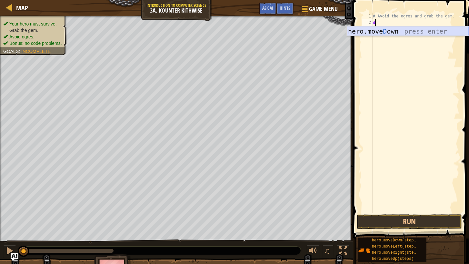
click at [417, 32] on div "hero.[PERSON_NAME] own press enter" at bounding box center [408, 40] width 122 height 29
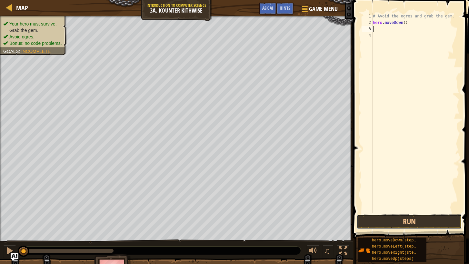
drag, startPoint x: 456, startPoint y: 214, endPoint x: 458, endPoint y: 211, distance: 3.6
click at [457, 212] on div "1 2 3 4 # Avoid the ogres and grab the gem. hero . moveDown ( ) ההההההההההההההה…" at bounding box center [410, 131] width 118 height 257
click at [441, 220] on button "Run" at bounding box center [409, 221] width 105 height 15
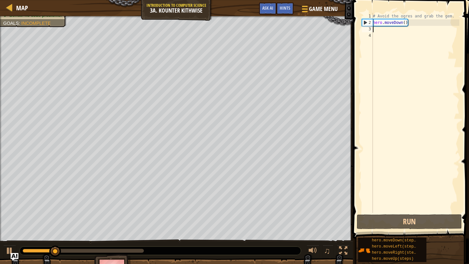
click at [381, 31] on div "# Avoid the ogres and grab the gem. hero . moveDown ( )" at bounding box center [415, 119] width 88 height 213
type textarea "d"
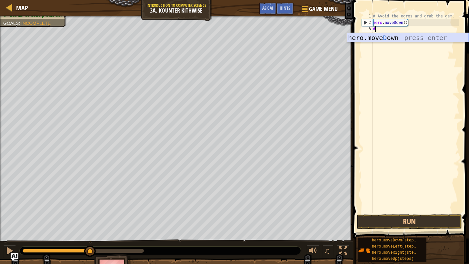
click at [388, 37] on div "hero.[PERSON_NAME] own press enter" at bounding box center [408, 47] width 122 height 29
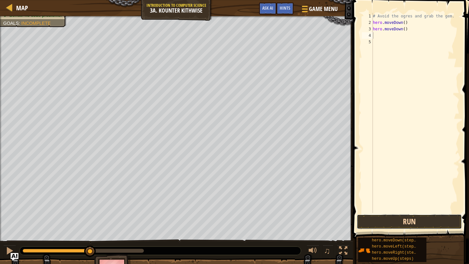
click at [414, 221] on button "Run" at bounding box center [409, 221] width 105 height 15
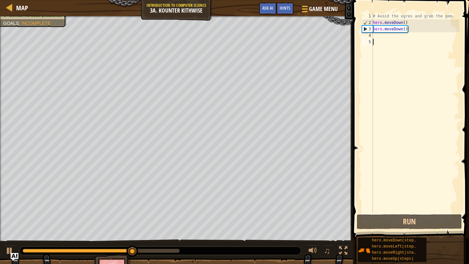
click at [387, 37] on div "# Avoid the ogres and grab the gem. hero . moveDown ( ) hero . moveDown ( )" at bounding box center [415, 119] width 88 height 213
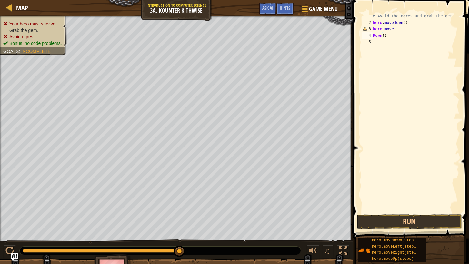
click at [393, 37] on div "# Avoid the ogres and grab the gem. hero . moveDown ( ) hero . move Down ( )" at bounding box center [415, 119] width 88 height 213
type textarea "D"
type textarea "h"
type textarea "d"
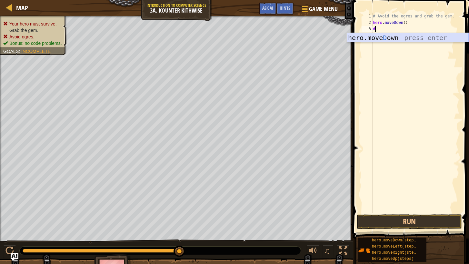
click at [373, 38] on div "hero.[PERSON_NAME] own press enter" at bounding box center [408, 47] width 122 height 29
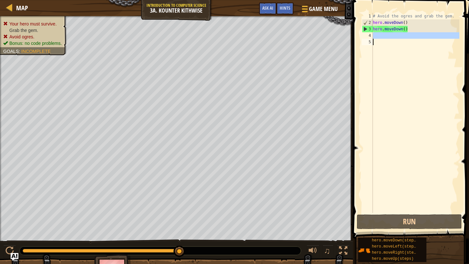
click at [387, 41] on div "# Avoid the ogres and grab the gem. hero . moveDown ( ) hero . moveDown ( )" at bounding box center [415, 119] width 88 height 213
type textarea "l"
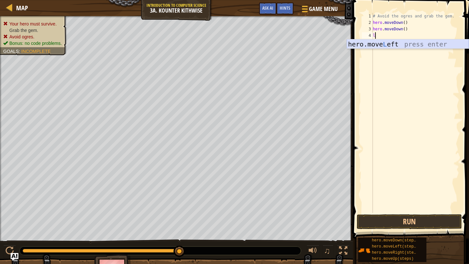
drag, startPoint x: 389, startPoint y: 40, endPoint x: 421, endPoint y: 111, distance: 77.8
click at [389, 40] on div "hero.move L eft press enter" at bounding box center [408, 53] width 122 height 29
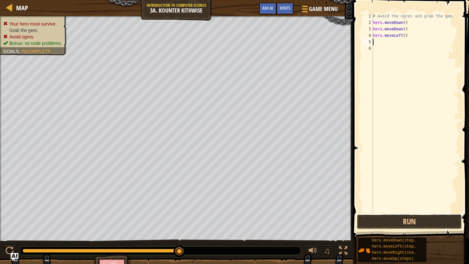
click at [391, 227] on button "Run" at bounding box center [409, 221] width 105 height 15
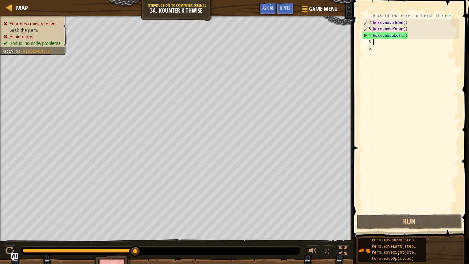
click at [381, 40] on div "# Avoid the ogres and grab the gem. hero . moveDown ( ) hero . moveDown ( ) her…" at bounding box center [415, 119] width 88 height 213
click at [394, 39] on div "# Avoid the ogres and grab the gem. hero . moveDown ( ) hero . moveDown ( ) her…" at bounding box center [415, 119] width 88 height 213
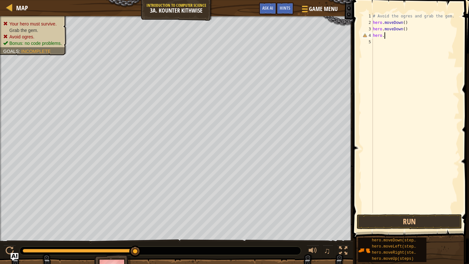
type textarea "h"
type textarea "r"
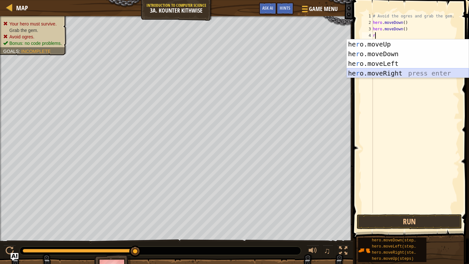
click at [406, 72] on div "he r o.moveUp press enter he r o.moveDown press enter he r o.moveLeft press ent…" at bounding box center [408, 68] width 122 height 58
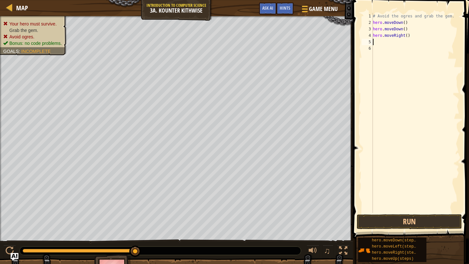
type textarea "u"
click at [392, 52] on div "hero.move U p press enter" at bounding box center [408, 60] width 122 height 29
type textarea "r"
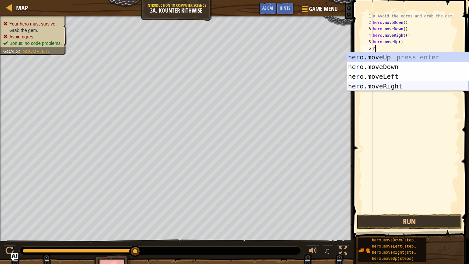
click at [418, 83] on div "he r o.moveUp press enter he r o.moveDown press enter he r o.moveLeft press ent…" at bounding box center [408, 81] width 122 height 58
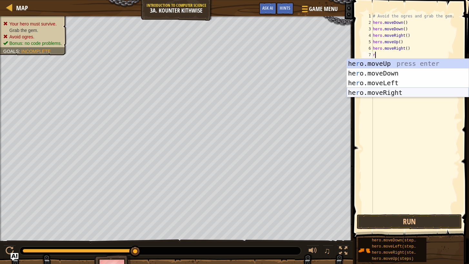
type textarea "r"
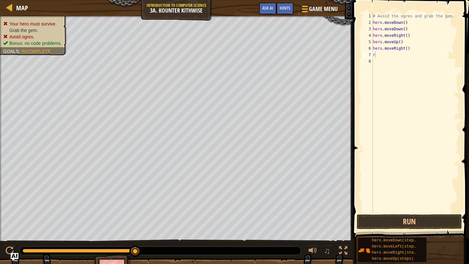
click at [395, 0] on body "Map Introduction to Computer Science 3a. Kounter Kithwise Game Menu Done Hints …" at bounding box center [234, 0] width 469 height 0
click at [376, 56] on div "# Avoid the ogres and grab the gem. hero . moveDown ( ) hero . moveDown ( ) her…" at bounding box center [415, 119] width 88 height 213
type textarea "r"
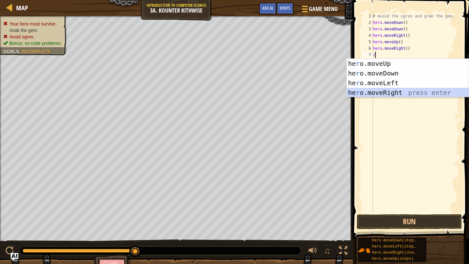
drag, startPoint x: 391, startPoint y: 89, endPoint x: 407, endPoint y: 131, distance: 44.2
click at [391, 91] on div "he r o.moveUp press enter he r o.moveDown press enter he r o.moveLeft press ent…" at bounding box center [408, 88] width 122 height 58
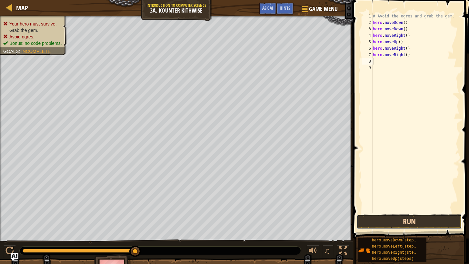
click at [416, 218] on button "Run" at bounding box center [409, 221] width 105 height 15
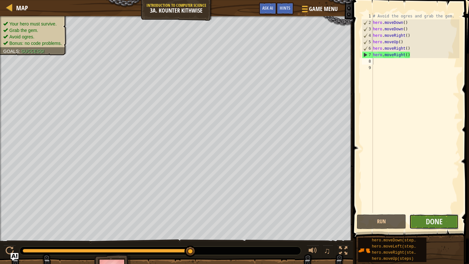
click at [452, 227] on button "Done" at bounding box center [433, 221] width 49 height 15
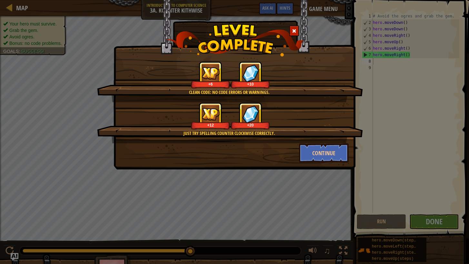
drag, startPoint x: 399, startPoint y: 196, endPoint x: 332, endPoint y: 164, distance: 73.8
click at [346, 182] on div "Clean code: no code errors or warnings. +6 +10 Just try spelling counter clockw…" at bounding box center [234, 132] width 469 height 264
drag, startPoint x: 329, startPoint y: 157, endPoint x: 394, endPoint y: 206, distance: 81.0
click at [331, 157] on button "Continue" at bounding box center [324, 152] width 50 height 19
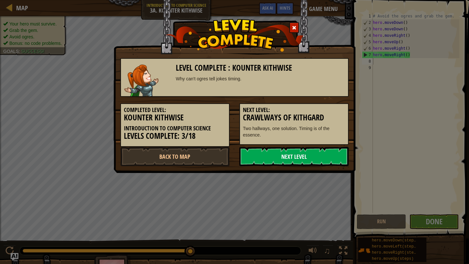
click at [326, 158] on link "Next Level" at bounding box center [293, 156] width 109 height 19
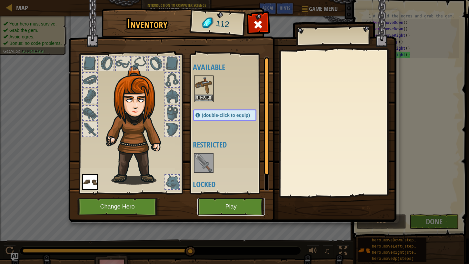
click at [243, 205] on button "Play" at bounding box center [230, 207] width 67 height 18
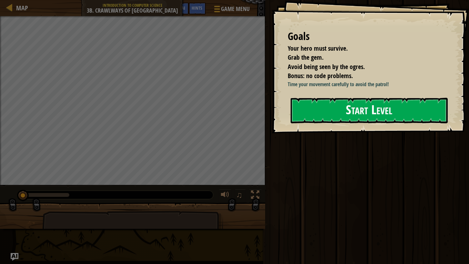
click at [403, 130] on div "Goals Your hero must survive. Grab the gem. Avoid being seen by the ogres. Bonu…" at bounding box center [369, 66] width 197 height 133
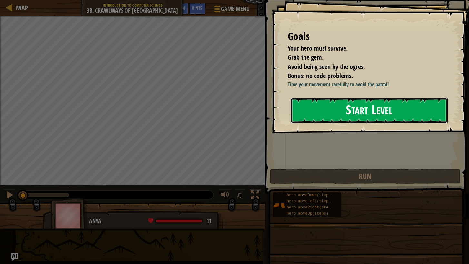
click at [403, 121] on button "Start Level" at bounding box center [368, 110] width 157 height 25
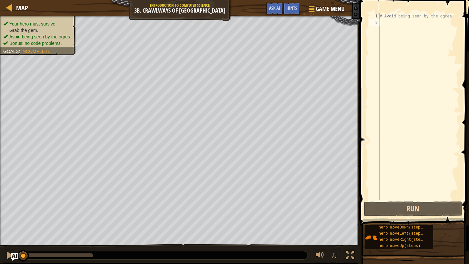
click at [385, 25] on div "# Avoid being seen by the ogres." at bounding box center [418, 113] width 81 height 200
type textarea "r"
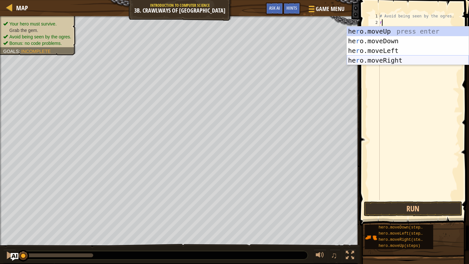
click at [407, 60] on div "he r o.moveUp press enter he r o.moveDown press enter he r o.moveLeft press ent…" at bounding box center [408, 55] width 122 height 58
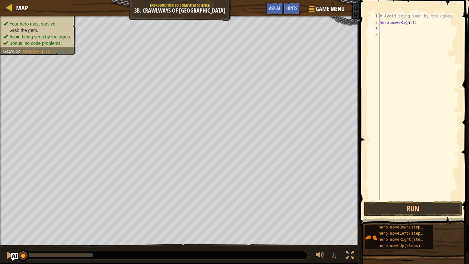
type textarea "r"
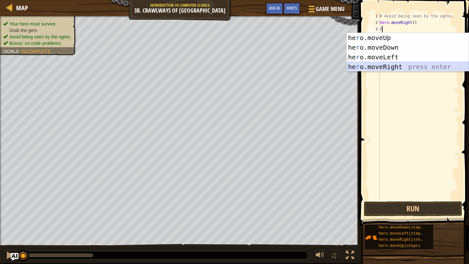
click at [408, 69] on div "he r o.moveUp press enter he r o.moveDown press enter he r o.moveLeft press ent…" at bounding box center [408, 62] width 122 height 58
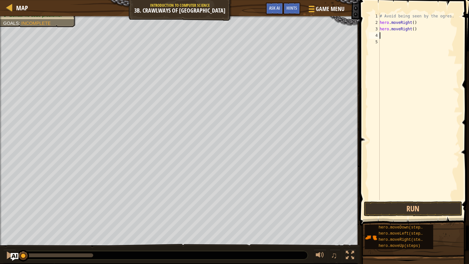
click at [385, 37] on div "# Avoid being seen by the ogres. hero . moveRight ( ) hero . moveRight ( )" at bounding box center [418, 113] width 81 height 200
click at [428, 210] on button "Run" at bounding box center [413, 208] width 98 height 15
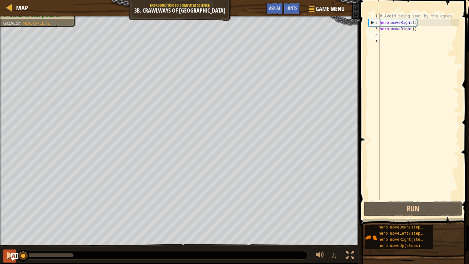
drag, startPoint x: 72, startPoint y: 255, endPoint x: 13, endPoint y: 250, distance: 59.5
click at [13, 250] on div "♫" at bounding box center [179, 253] width 359 height 19
click at [389, 27] on div "# Avoid being seen by the ogres. hero . moveRight ( ) hero . moveRight ( )" at bounding box center [418, 113] width 81 height 200
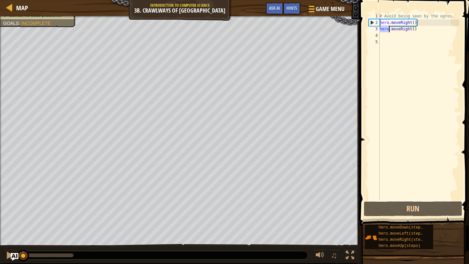
type textarea "hero.moveRight()"
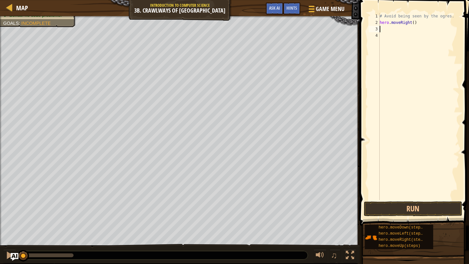
type textarea "h"
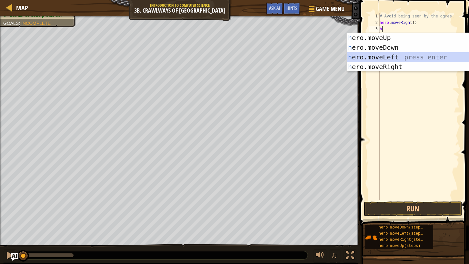
click at [392, 56] on div "h ero.moveUp press enter h ero.moveDown press enter h ero.moveLeft press enter …" at bounding box center [408, 62] width 122 height 58
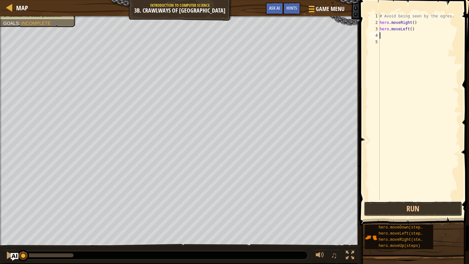
drag, startPoint x: 418, startPoint y: 208, endPoint x: 468, endPoint y: 72, distance: 145.2
click at [418, 207] on button "Run" at bounding box center [413, 208] width 98 height 15
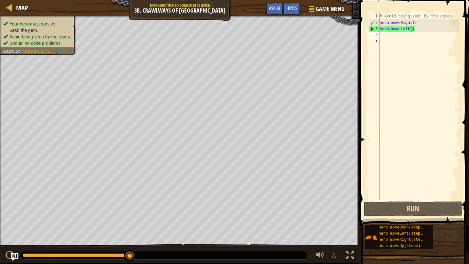
click at [392, 38] on div "# Avoid being seen by the ogres. hero . moveRight ( ) hero . moveLeft ( )" at bounding box center [418, 113] width 81 height 200
type textarea "r"
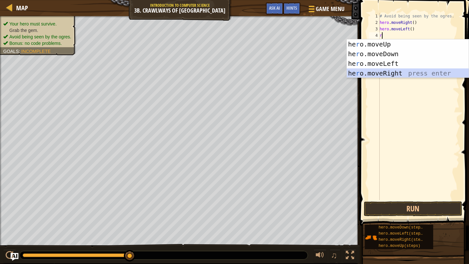
drag, startPoint x: 395, startPoint y: 70, endPoint x: 393, endPoint y: 81, distance: 11.8
click at [395, 71] on div "he r o.moveUp press enter he r o.moveDown press enter he r o.moveLeft press ent…" at bounding box center [408, 68] width 122 height 58
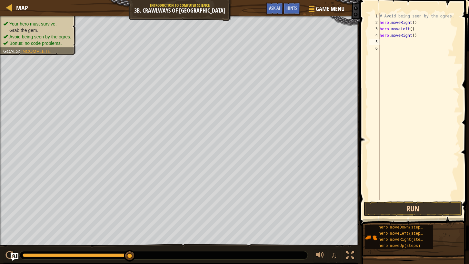
click at [398, 207] on div "1 2 3 4 5 6 # Avoid being seen by the ogres. hero . moveRight ( ) hero . moveLe…" at bounding box center [413, 125] width 111 height 244
drag, startPoint x: 400, startPoint y: 204, endPoint x: 400, endPoint y: 200, distance: 4.6
click at [400, 200] on div "1 2 3 4 5 6 # Avoid being seen by the ogres. hero . moveRight ( ) hero . moveLe…" at bounding box center [413, 125] width 111 height 244
drag, startPoint x: 400, startPoint y: 204, endPoint x: 398, endPoint y: 208, distance: 5.2
click at [400, 206] on button "Run" at bounding box center [413, 208] width 98 height 15
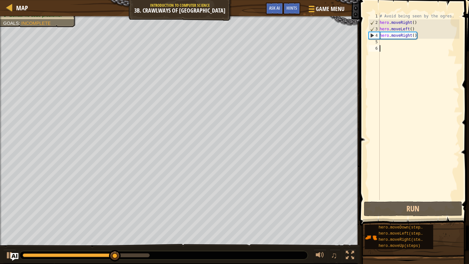
click at [400, 48] on div "# Avoid being seen by the ogres. hero . moveRight ( ) hero . moveLeft ( ) hero …" at bounding box center [418, 113] width 81 height 200
click at [383, 44] on div "# Avoid being seen by the ogres. hero . moveRight ( ) hero . moveLeft ( ) hero …" at bounding box center [418, 113] width 81 height 200
type textarea "r"
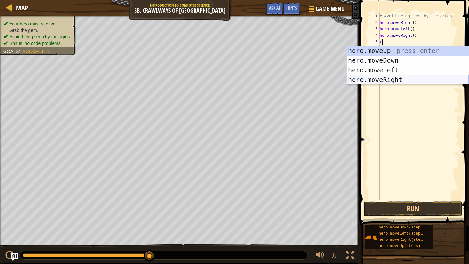
drag, startPoint x: 393, startPoint y: 78, endPoint x: 392, endPoint y: 82, distance: 4.2
click at [393, 81] on div "he r o.moveUp press enter he r o.moveDown press enter he r o.moveLeft press ent…" at bounding box center [408, 75] width 122 height 58
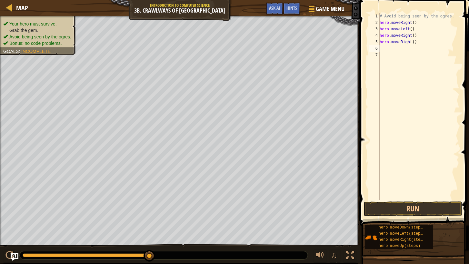
type textarea "r"
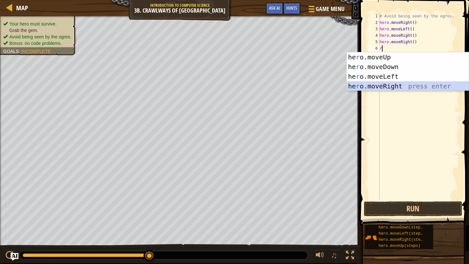
drag, startPoint x: 394, startPoint y: 90, endPoint x: 392, endPoint y: 97, distance: 7.0
click at [392, 0] on body "Map Introduction to Computer Science 3b. Crawlways of Kithgard Game Menu Done H…" at bounding box center [234, 0] width 469 height 0
click at [393, 89] on div "he r o.moveUp press enter he r o.moveDown press enter he r o.moveLeft press ent…" at bounding box center [408, 81] width 122 height 58
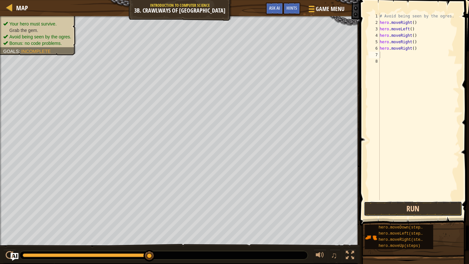
drag, startPoint x: 415, startPoint y: 206, endPoint x: 418, endPoint y: 207, distance: 3.3
click at [414, 208] on button "Run" at bounding box center [413, 208] width 98 height 15
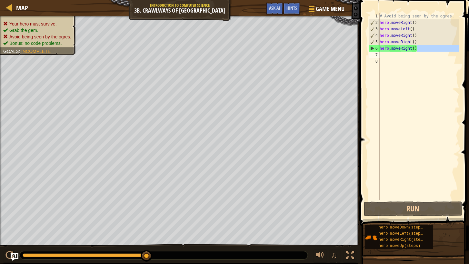
drag, startPoint x: 416, startPoint y: 48, endPoint x: 375, endPoint y: 54, distance: 41.0
click at [372, 54] on div "1 2 3 4 5 6 7 8 # Avoid being seen by the ogres. hero . moveRight ( ) hero . mo…" at bounding box center [413, 106] width 92 height 187
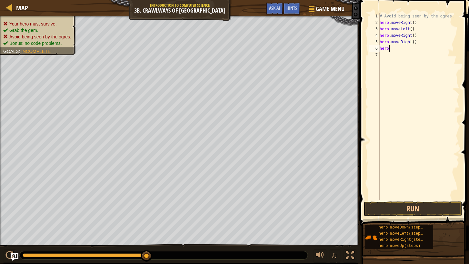
type textarea "h"
drag, startPoint x: 418, startPoint y: 205, endPoint x: 421, endPoint y: 200, distance: 6.1
click at [417, 205] on button "Run" at bounding box center [413, 208] width 98 height 15
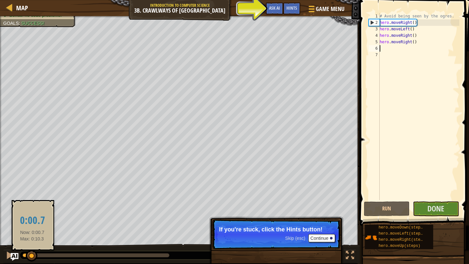
drag, startPoint x: 171, startPoint y: 255, endPoint x: 32, endPoint y: 257, distance: 138.6
click at [32, 257] on div at bounding box center [32, 256] width 12 height 12
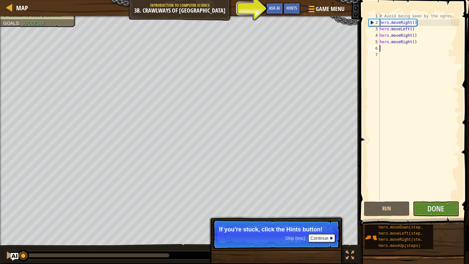
drag, startPoint x: 28, startPoint y: 256, endPoint x: 0, endPoint y: 234, distance: 34.9
click at [0, 241] on div "Your hero must survive. Grab the gem. Avoid being seen by the ogres. Bonus: no …" at bounding box center [234, 139] width 469 height 247
drag, startPoint x: 385, startPoint y: 196, endPoint x: 387, endPoint y: 207, distance: 11.1
click at [387, 207] on div "1 2 3 4 5 6 7 # Avoid being seen by the ogres. hero . moveRight ( ) hero . move…" at bounding box center [413, 125] width 111 height 244
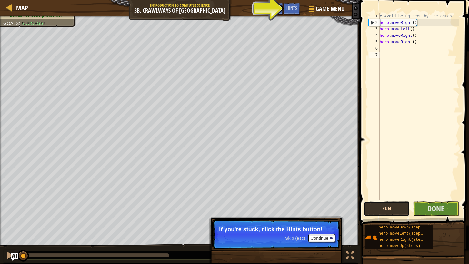
click at [383, 208] on button "Run" at bounding box center [387, 208] width 46 height 15
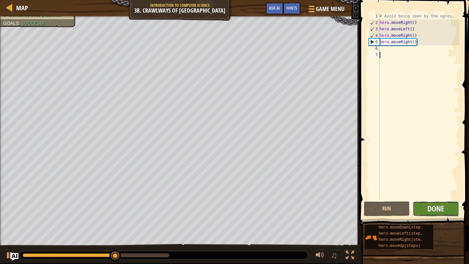
click at [439, 213] on button "Done" at bounding box center [436, 208] width 46 height 15
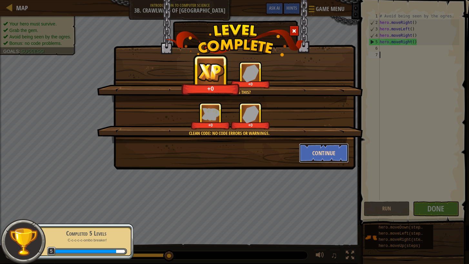
click at [321, 147] on button "Continue" at bounding box center [324, 152] width 50 height 19
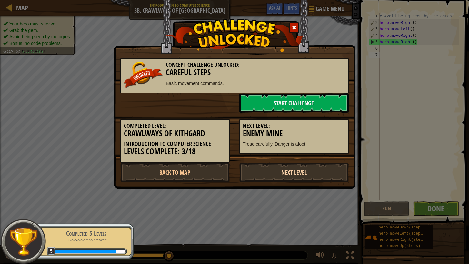
click at [304, 173] on link "Next Level" at bounding box center [293, 171] width 109 height 19
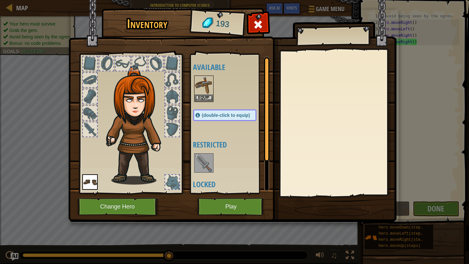
click at [87, 125] on div at bounding box center [90, 129] width 14 height 14
drag, startPoint x: 206, startPoint y: 164, endPoint x: 208, endPoint y: 159, distance: 4.9
click at [206, 162] on img at bounding box center [204, 163] width 18 height 18
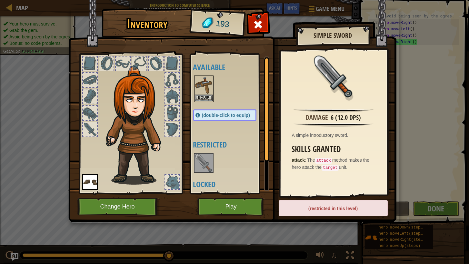
drag, startPoint x: 353, startPoint y: 124, endPoint x: 320, endPoint y: 146, distance: 39.4
click at [349, 125] on img at bounding box center [333, 125] width 80 height 4
click at [96, 69] on div at bounding box center [90, 63] width 14 height 14
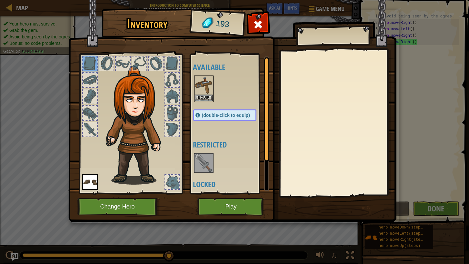
click at [123, 68] on div at bounding box center [123, 63] width 14 height 14
click at [134, 64] on div at bounding box center [130, 121] width 106 height 145
drag, startPoint x: 147, startPoint y: 69, endPoint x: 149, endPoint y: 77, distance: 8.0
click at [149, 77] on div at bounding box center [130, 121] width 106 height 145
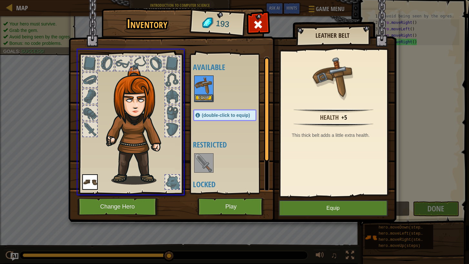
click at [209, 91] on div "Inventory 193 Available Equip Equip (double-click to equip) Restricted Locked L…" at bounding box center [234, 132] width 469 height 264
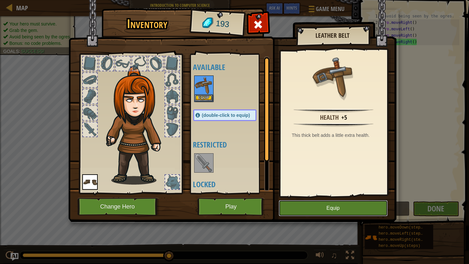
click at [315, 211] on button "Equip" at bounding box center [333, 208] width 109 height 16
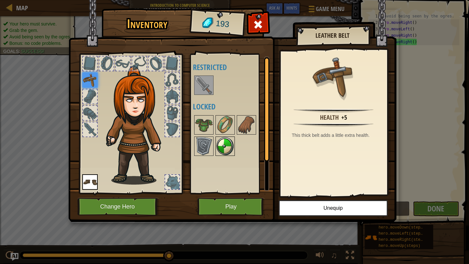
click at [225, 143] on img at bounding box center [225, 146] width 18 height 18
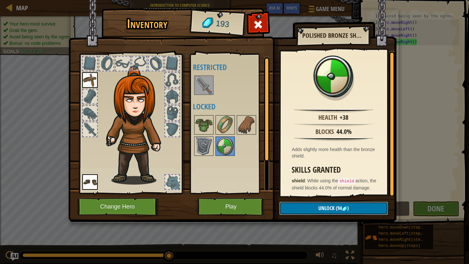
click at [333, 206] on span "Unlock" at bounding box center [326, 207] width 16 height 7
click at [247, 130] on img at bounding box center [246, 125] width 18 height 18
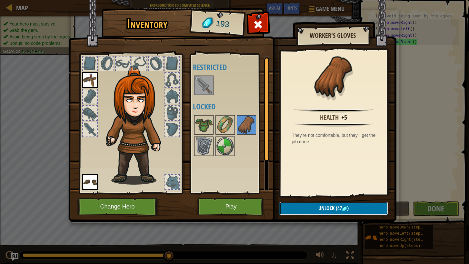
click at [322, 207] on span "Unlock" at bounding box center [326, 207] width 16 height 7
click at [226, 128] on img at bounding box center [225, 125] width 18 height 18
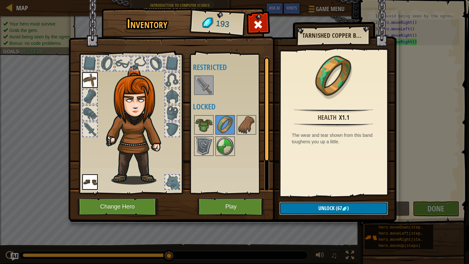
click at [320, 208] on span "Unlock" at bounding box center [326, 207] width 16 height 7
click at [205, 139] on img at bounding box center [204, 146] width 18 height 18
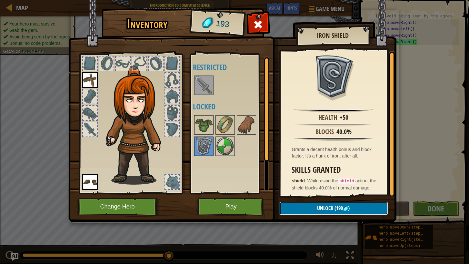
click at [329, 208] on span "Unlock" at bounding box center [325, 207] width 16 height 7
drag, startPoint x: 205, startPoint y: 118, endPoint x: 197, endPoint y: 115, distance: 8.6
click at [202, 118] on img at bounding box center [204, 125] width 18 height 18
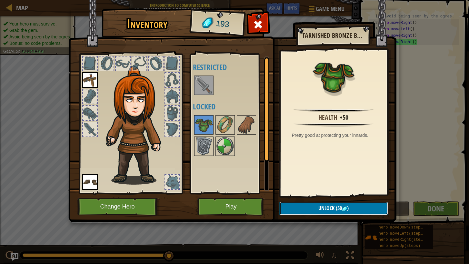
click at [347, 208] on span ")" at bounding box center [348, 207] width 2 height 7
click at [222, 120] on img at bounding box center [225, 125] width 18 height 18
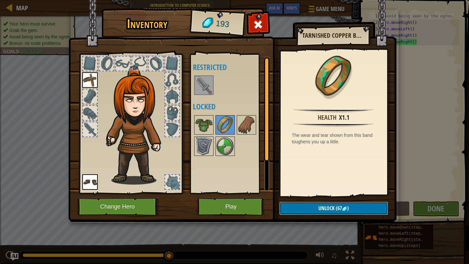
click at [332, 210] on span "Unlock" at bounding box center [326, 207] width 16 height 7
click at [270, 25] on div "Inventory 193 Available Equip Equip (double-click to equip) Restricted Locked T…" at bounding box center [235, 116] width 328 height 213
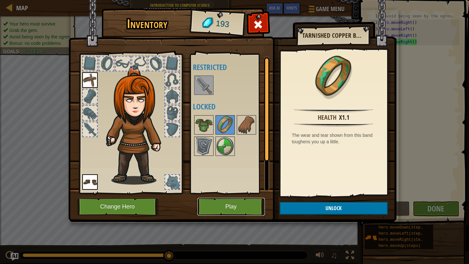
click at [248, 204] on button "Play" at bounding box center [230, 207] width 67 height 18
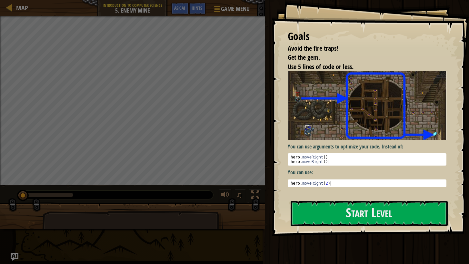
click at [449, 263] on div "Goals Avoid the fire traps! Get the gem. Use 5 lines of code or less. You can u…" at bounding box center [234, 132] width 469 height 264
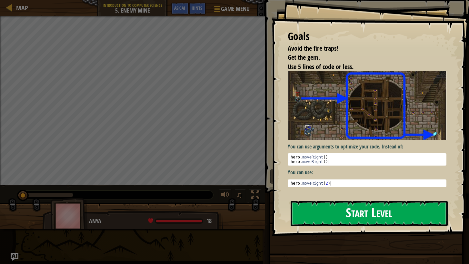
click at [423, 205] on button "Start Level" at bounding box center [368, 213] width 157 height 25
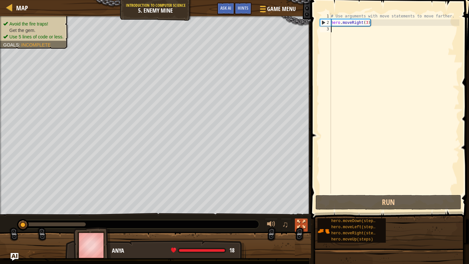
click at [301, 222] on div at bounding box center [301, 224] width 8 height 8
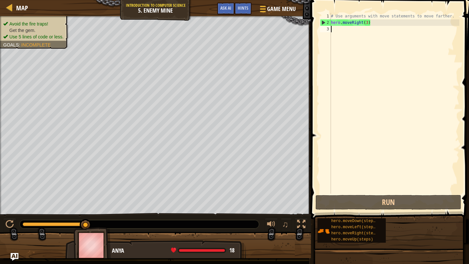
type textarea "r"
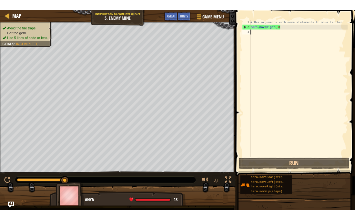
scroll to position [3, 0]
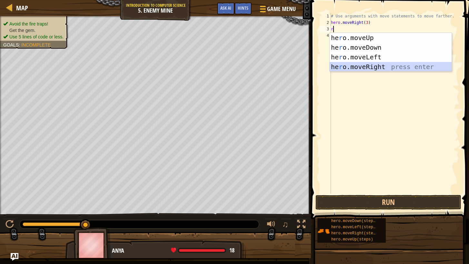
click at [375, 69] on div "he r o.moveUp press enter he r o.moveDown press enter he r o.moveLeft press ent…" at bounding box center [390, 62] width 122 height 58
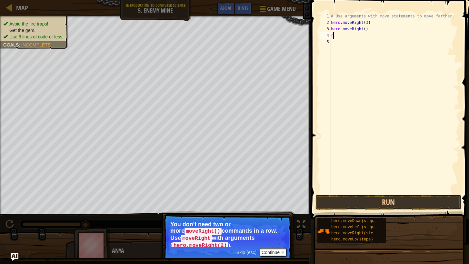
drag, startPoint x: 380, startPoint y: 33, endPoint x: 370, endPoint y: 33, distance: 9.4
click at [370, 33] on div "# Use arguments with move statements to move farther. hero . moveRight ( 3 ) he…" at bounding box center [394, 109] width 130 height 193
type textarea "r"
drag, startPoint x: 379, startPoint y: 209, endPoint x: 378, endPoint y: 201, distance: 8.3
click at [379, 204] on button "Run" at bounding box center [388, 202] width 146 height 15
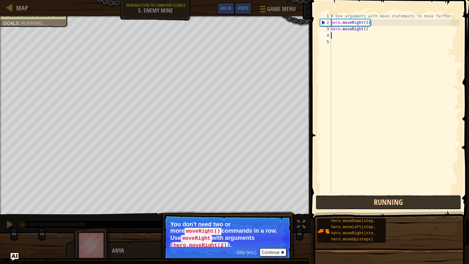
click at [378, 201] on button "Running" at bounding box center [388, 202] width 146 height 15
click at [386, 196] on button "Run" at bounding box center [388, 202] width 146 height 15
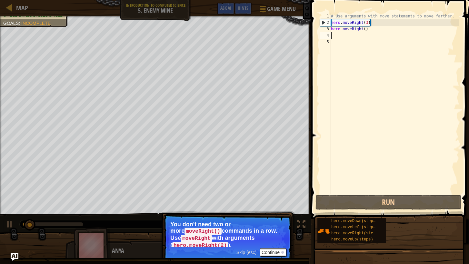
click at [374, 29] on div "# Use arguments with move statements to move farther. hero . moveRight ( 3 ) he…" at bounding box center [394, 109] width 130 height 193
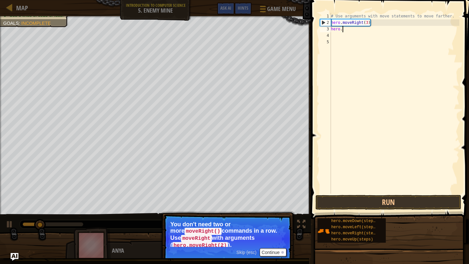
type textarea "h"
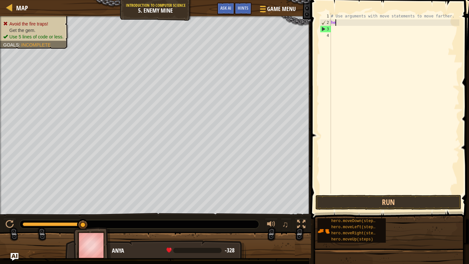
type textarea "h"
type textarea "r"
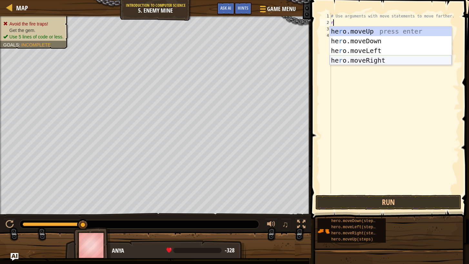
click at [388, 60] on div "he r o.moveUp press enter he r o.moveDown press enter he r o.moveLeft press ent…" at bounding box center [390, 55] width 122 height 58
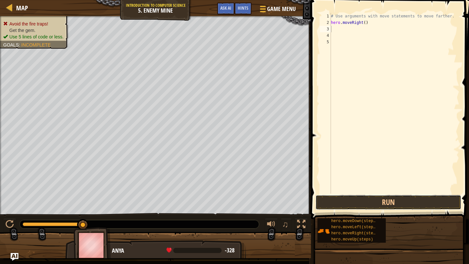
drag, startPoint x: 415, startPoint y: 197, endPoint x: 429, endPoint y: 190, distance: 15.9
click at [419, 196] on button "Run" at bounding box center [388, 202] width 146 height 15
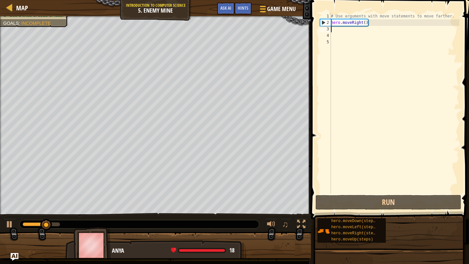
type textarea "r"
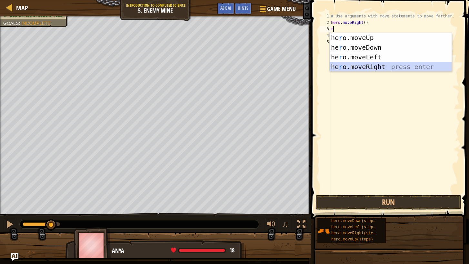
drag, startPoint x: 386, startPoint y: 65, endPoint x: 371, endPoint y: 119, distance: 56.1
click at [384, 69] on div "he r o.moveUp press enter he r o.moveDown press enter he r o.moveLeft press ent…" at bounding box center [390, 62] width 122 height 58
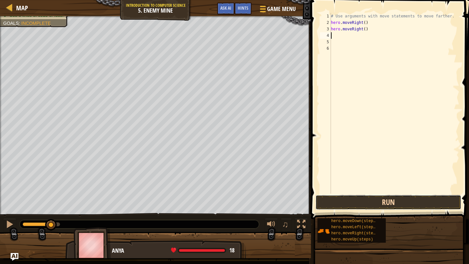
click at [389, 206] on button "Run" at bounding box center [388, 202] width 146 height 15
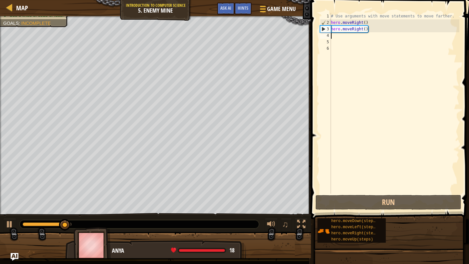
type textarea "u"
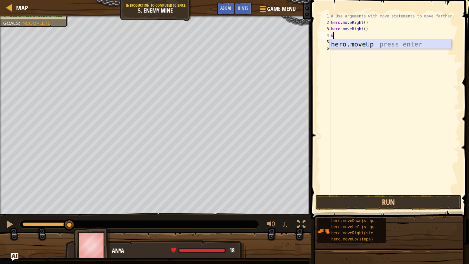
click at [369, 45] on div "hero.move U p press enter" at bounding box center [390, 53] width 122 height 29
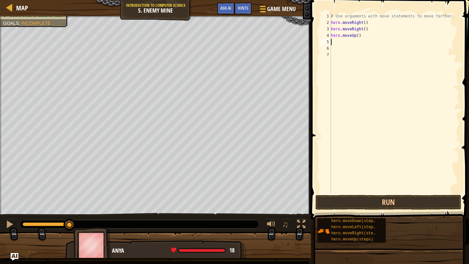
type textarea "u"
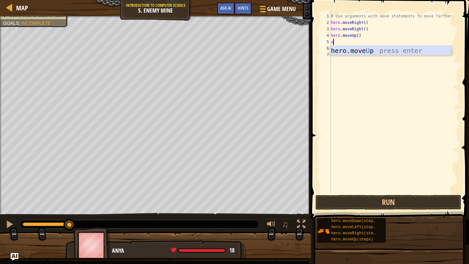
click at [368, 48] on div "hero.move U p press enter" at bounding box center [390, 60] width 122 height 29
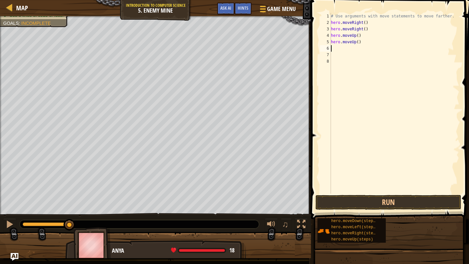
type textarea "r"
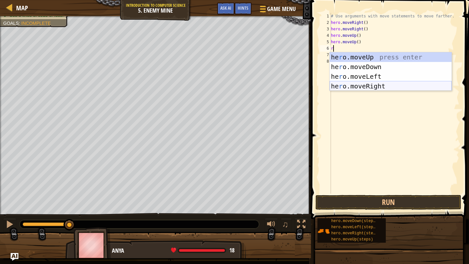
click at [385, 82] on div "he r o.moveUp press enter he r o.moveDown press enter he r o.moveLeft press ent…" at bounding box center [390, 81] width 122 height 58
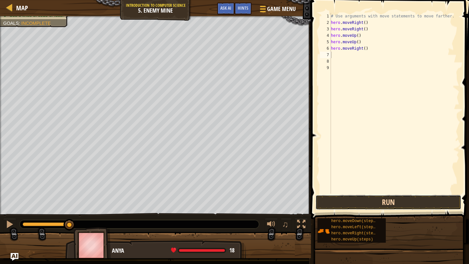
click at [390, 196] on button "Run" at bounding box center [388, 202] width 146 height 15
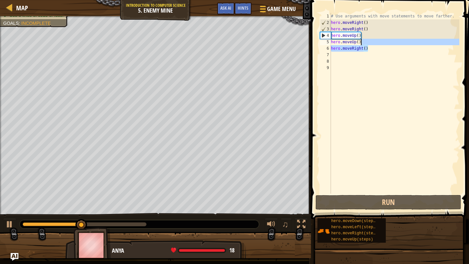
click at [368, 42] on div "# Use arguments with move statements to move farther. hero . moveRight ( ) hero…" at bounding box center [394, 109] width 130 height 193
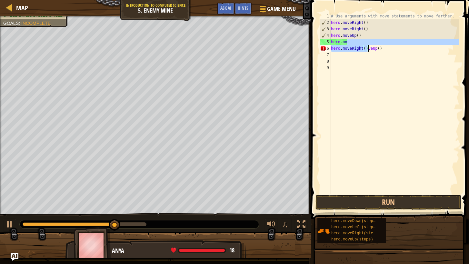
type textarea "hero.moveUp()"
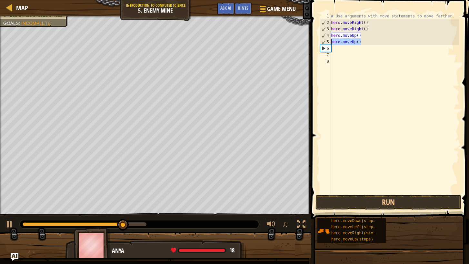
click at [306, 52] on div "Map Introduction to Computer Science 5. Enemy Mine Game Menu Done Hints Ask AI …" at bounding box center [234, 132] width 469 height 264
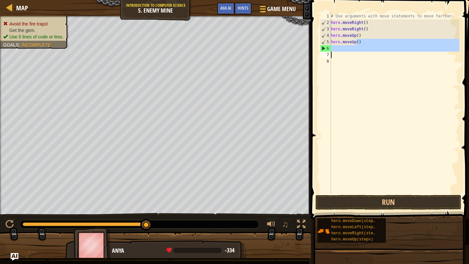
drag, startPoint x: 357, startPoint y: 42, endPoint x: 310, endPoint y: 45, distance: 47.2
click at [309, 47] on div "Hints Videos 1 2 3 4 5 6 7 8 # Use arguments with move statements to move farth…" at bounding box center [389, 132] width 160 height 264
drag, startPoint x: 351, startPoint y: 44, endPoint x: 330, endPoint y: 43, distance: 20.4
click at [330, 44] on div "hero.moveUp() 1 2 3 4 5 6 7 8 # Use arguments with move statements to move fart…" at bounding box center [389, 103] width 141 height 181
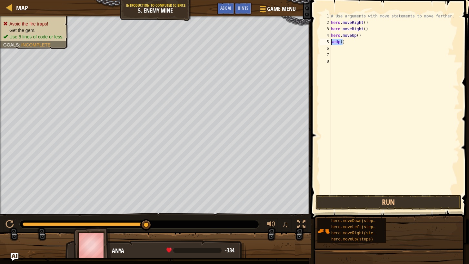
drag, startPoint x: 343, startPoint y: 43, endPoint x: 324, endPoint y: 44, distance: 19.7
click at [324, 43] on div "veUp() 1 2 3 4 5 6 7 8 # Use arguments with move statements to move farther. he…" at bounding box center [389, 103] width 141 height 181
drag, startPoint x: 341, startPoint y: 43, endPoint x: 338, endPoint y: 38, distance: 5.5
click at [340, 40] on div "# Use arguments with move statements to move farther. hero . moveRight ( ) hero…" at bounding box center [394, 109] width 130 height 193
drag, startPoint x: 338, startPoint y: 38, endPoint x: 328, endPoint y: 39, distance: 10.0
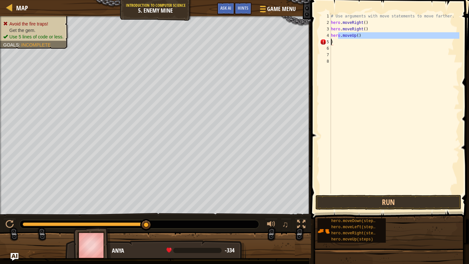
click at [326, 39] on div ") 1 2 3 4 5 6 7 8 # Use arguments with move statements to move farther. hero . …" at bounding box center [389, 103] width 141 height 181
drag, startPoint x: 344, startPoint y: 43, endPoint x: 324, endPoint y: 43, distance: 19.7
click at [324, 43] on div "hero.moveUp() ) 1 2 3 4 5 6 7 8 # Use arguments with move statements to move fa…" at bounding box center [389, 103] width 141 height 181
type textarea ")"
